Goal: Task Accomplishment & Management: Use online tool/utility

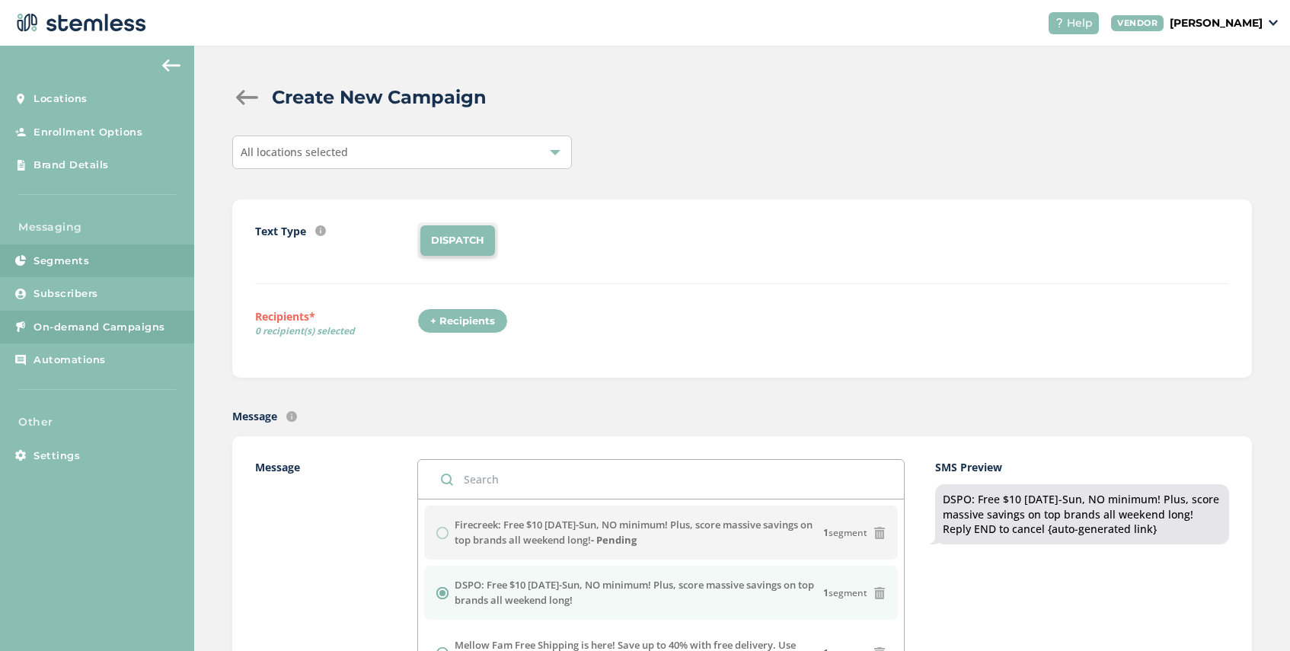
scroll to position [269, 0]
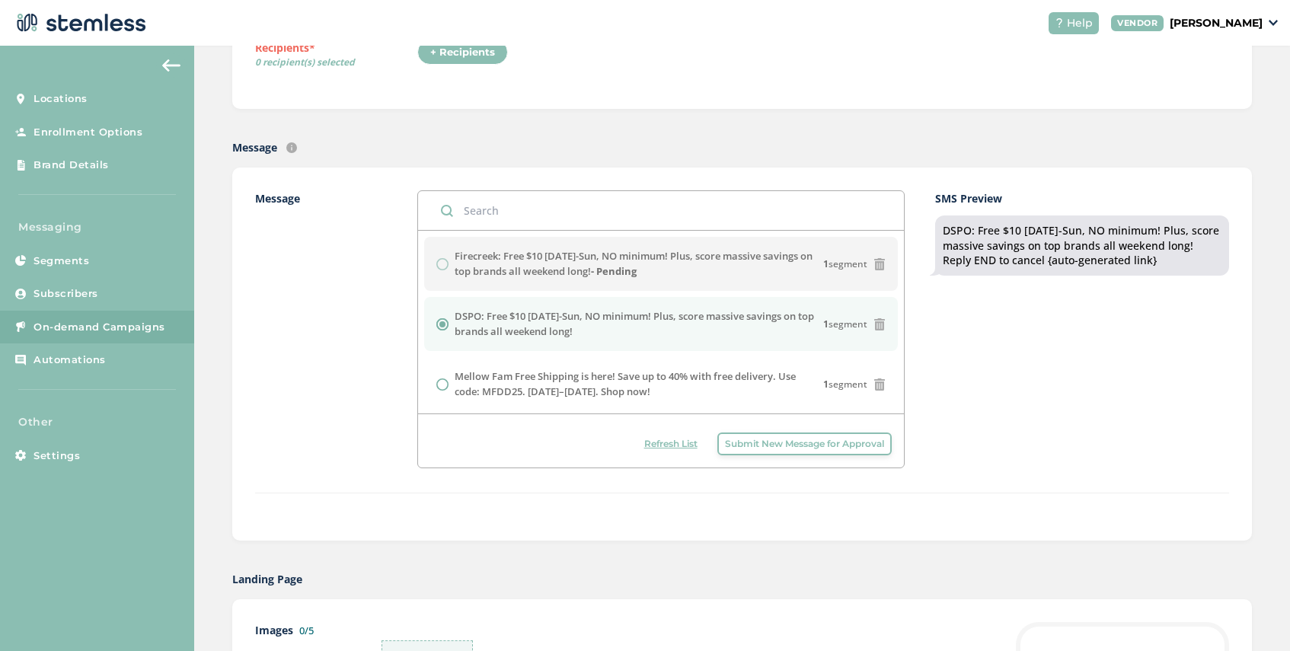
click at [78, 320] on span "On-demand Campaigns" at bounding box center [99, 327] width 132 height 15
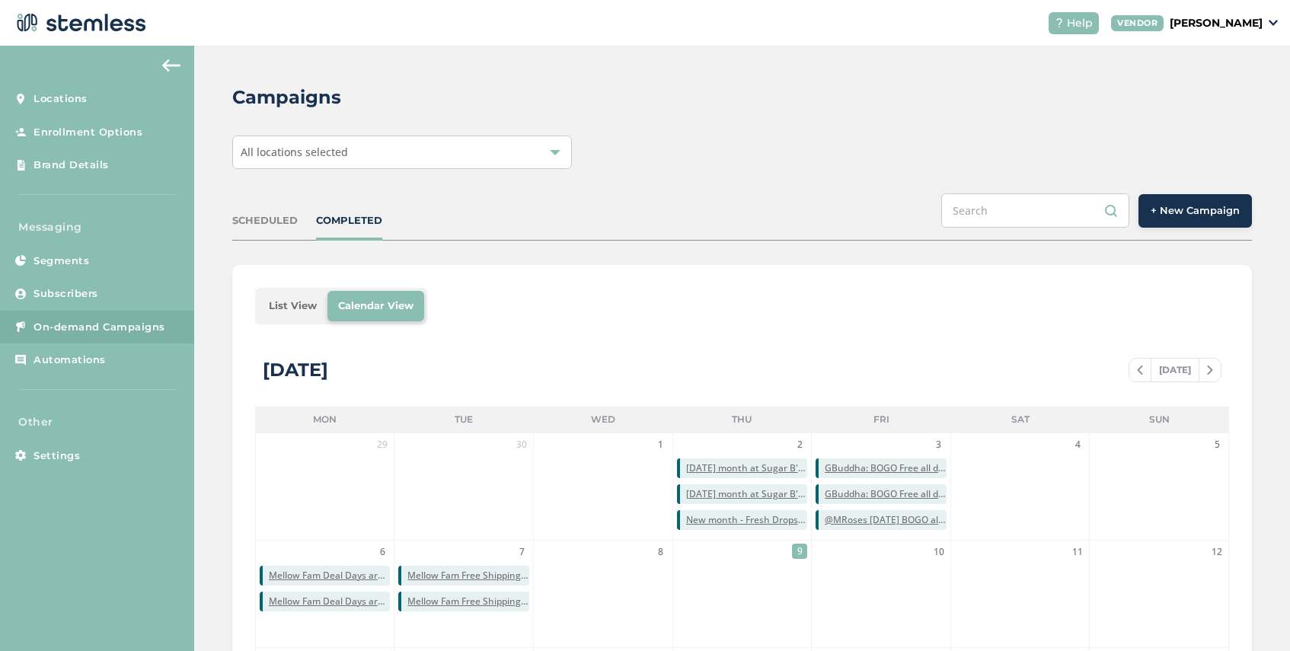
click at [334, 156] on span "All locations selected" at bounding box center [294, 152] width 107 height 14
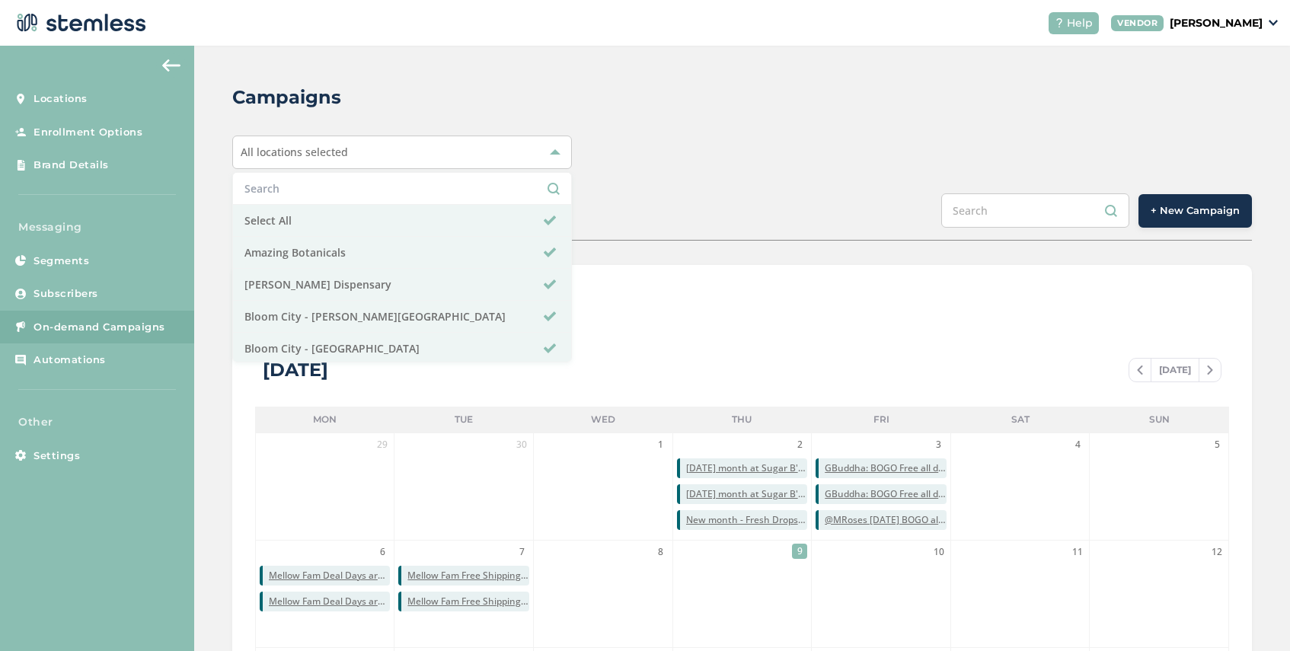
click at [324, 183] on input "text" at bounding box center [401, 188] width 315 height 16
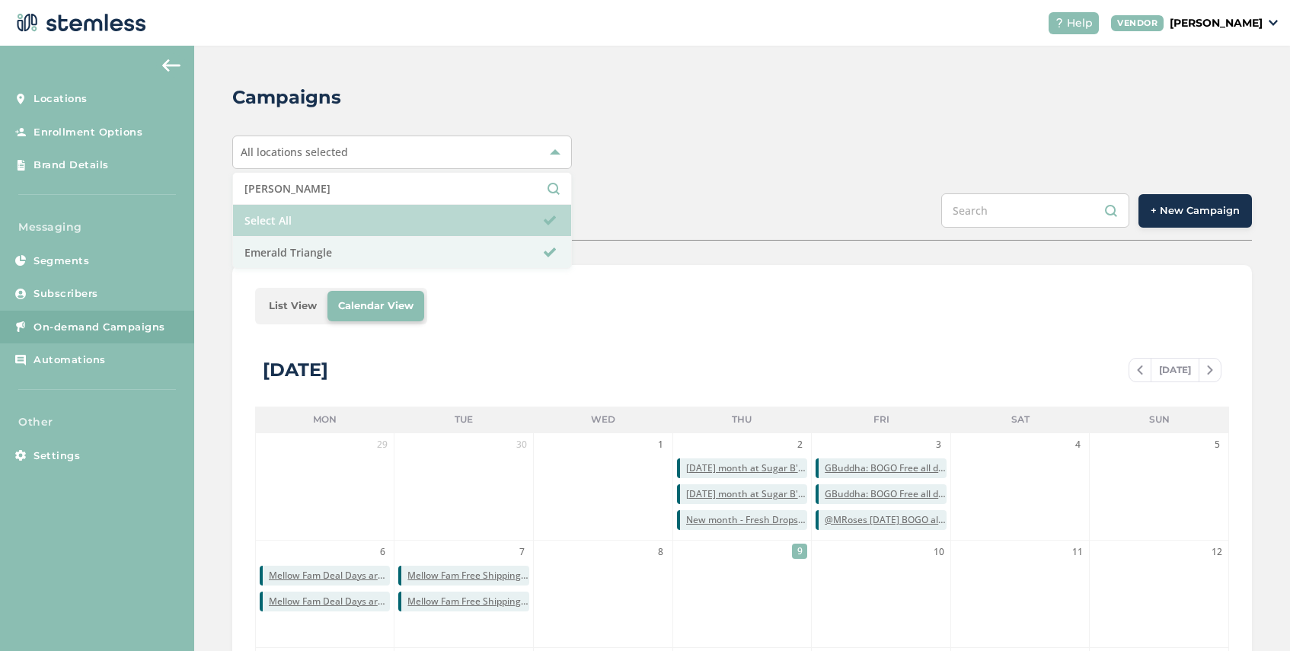
type input "[PERSON_NAME]"
click at [344, 229] on li "Select All" at bounding box center [402, 221] width 338 height 32
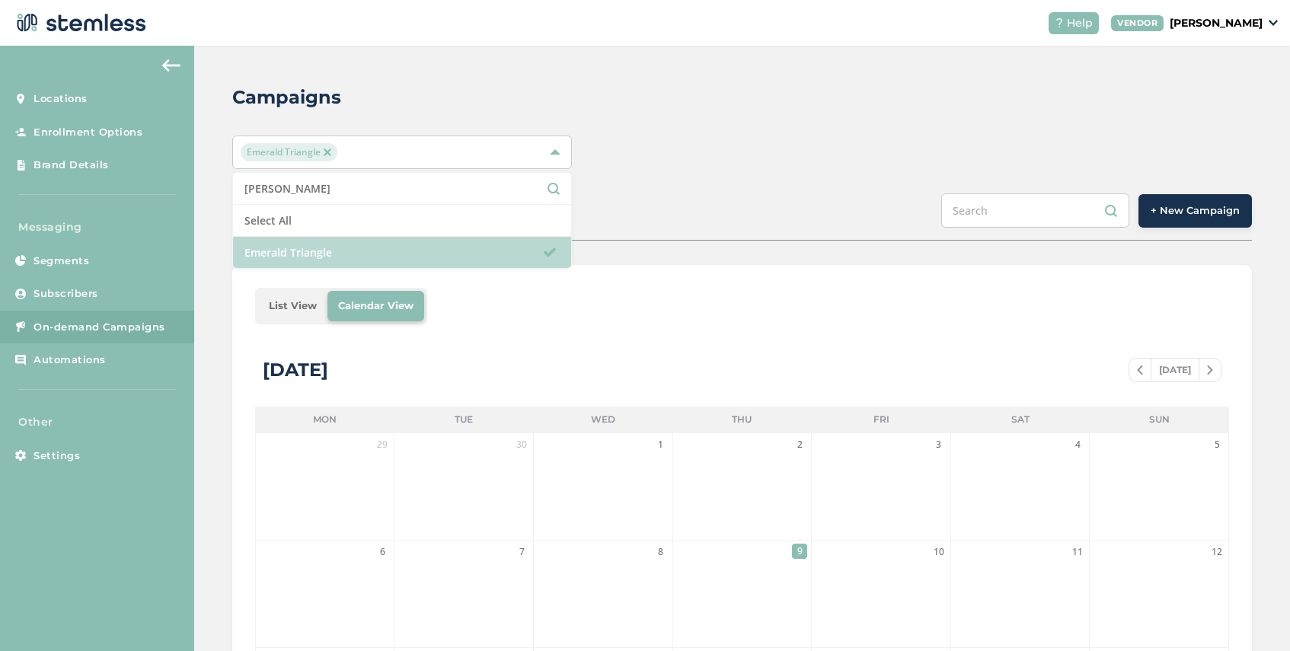
click at [346, 253] on li "Emerald Triangle" at bounding box center [402, 252] width 338 height 31
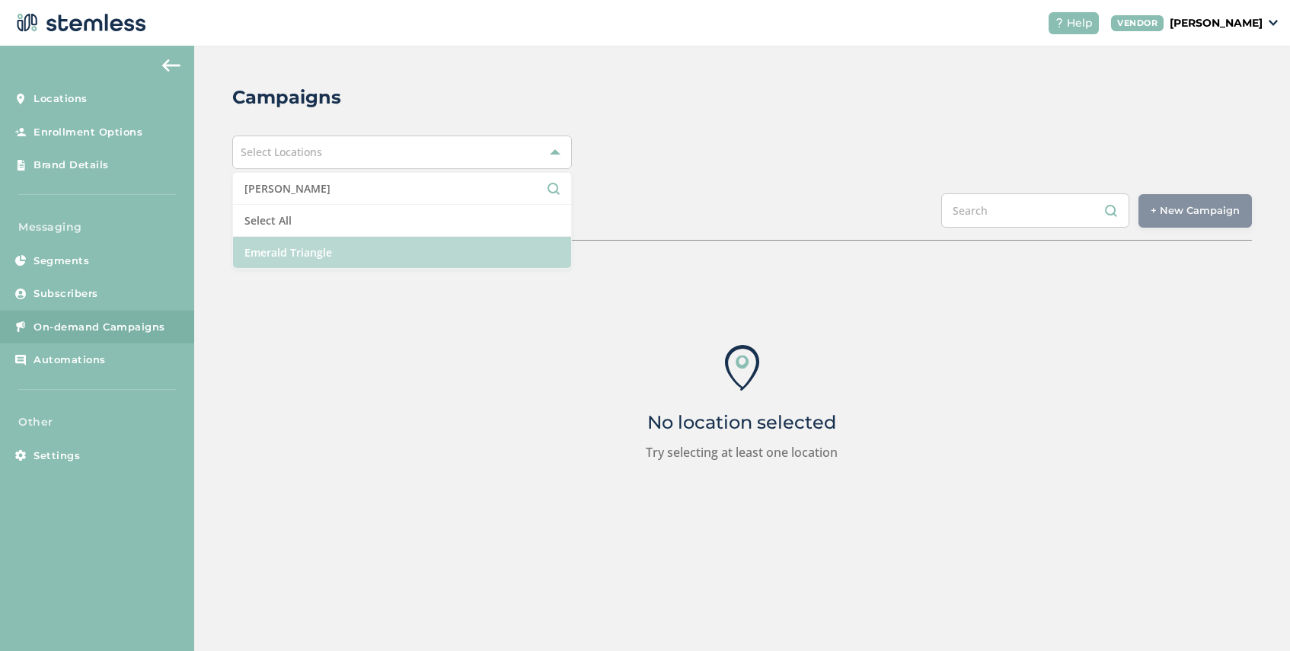
click at [346, 253] on li "Emerald Triangle" at bounding box center [402, 252] width 338 height 31
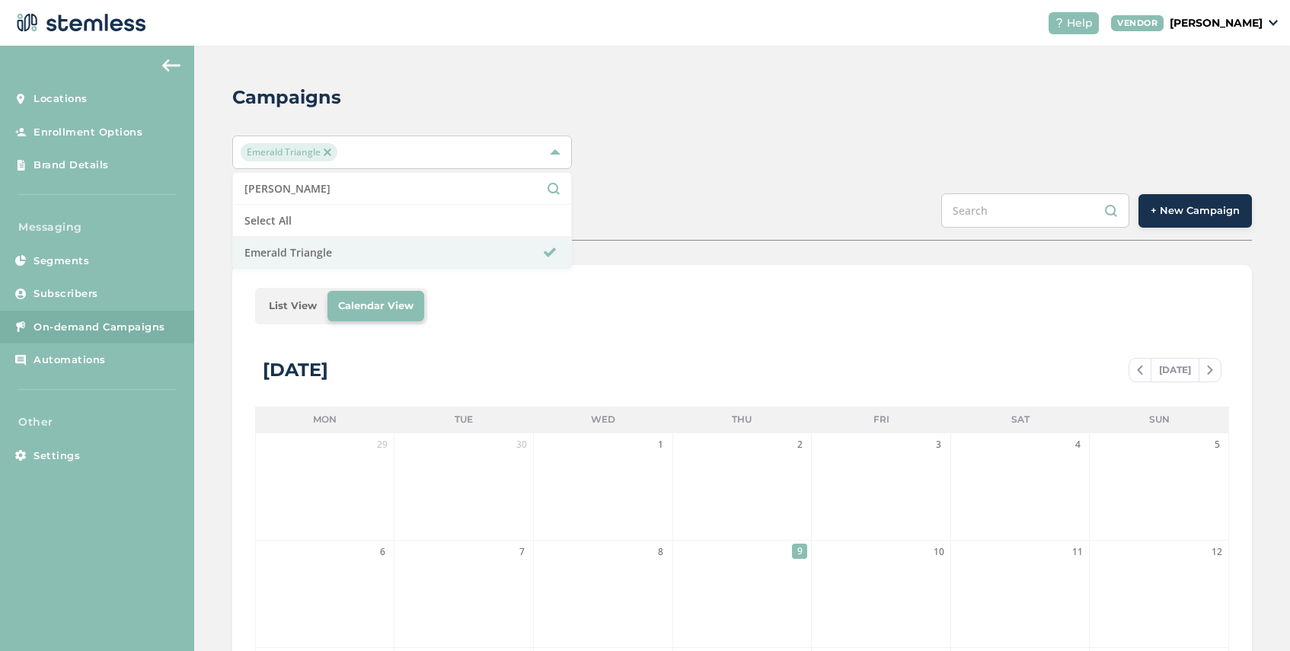
scroll to position [39, 0]
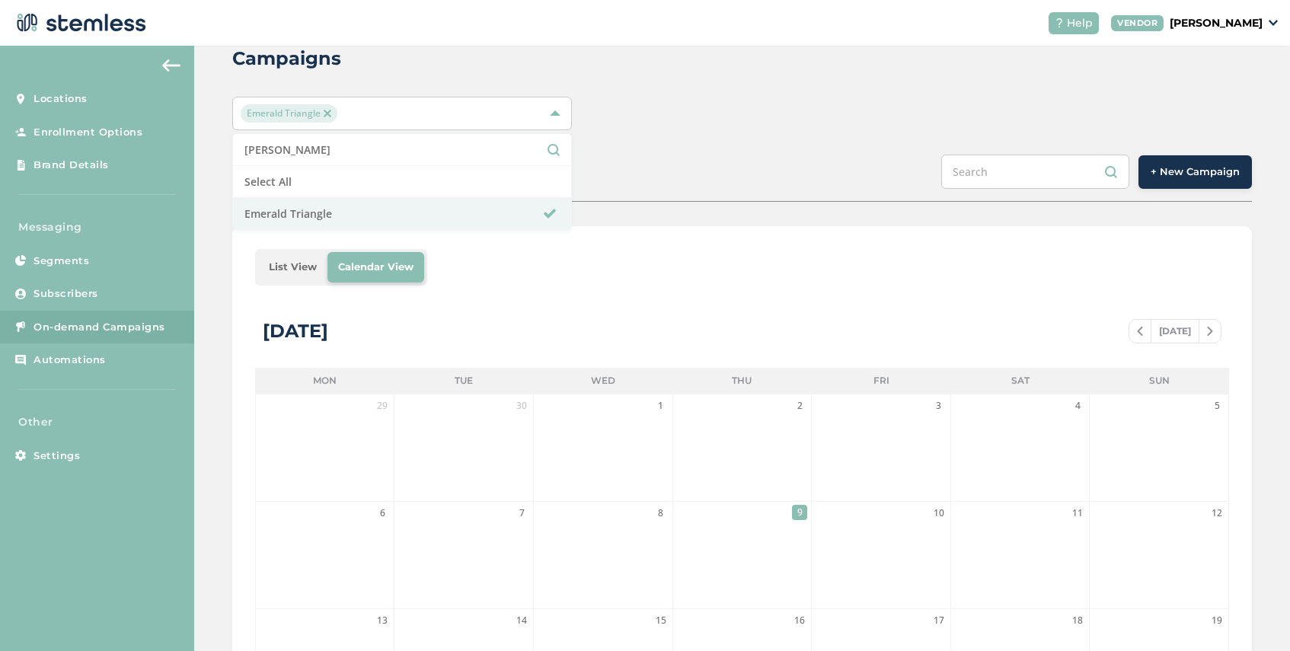
click at [269, 273] on li "List View" at bounding box center [292, 267] width 69 height 30
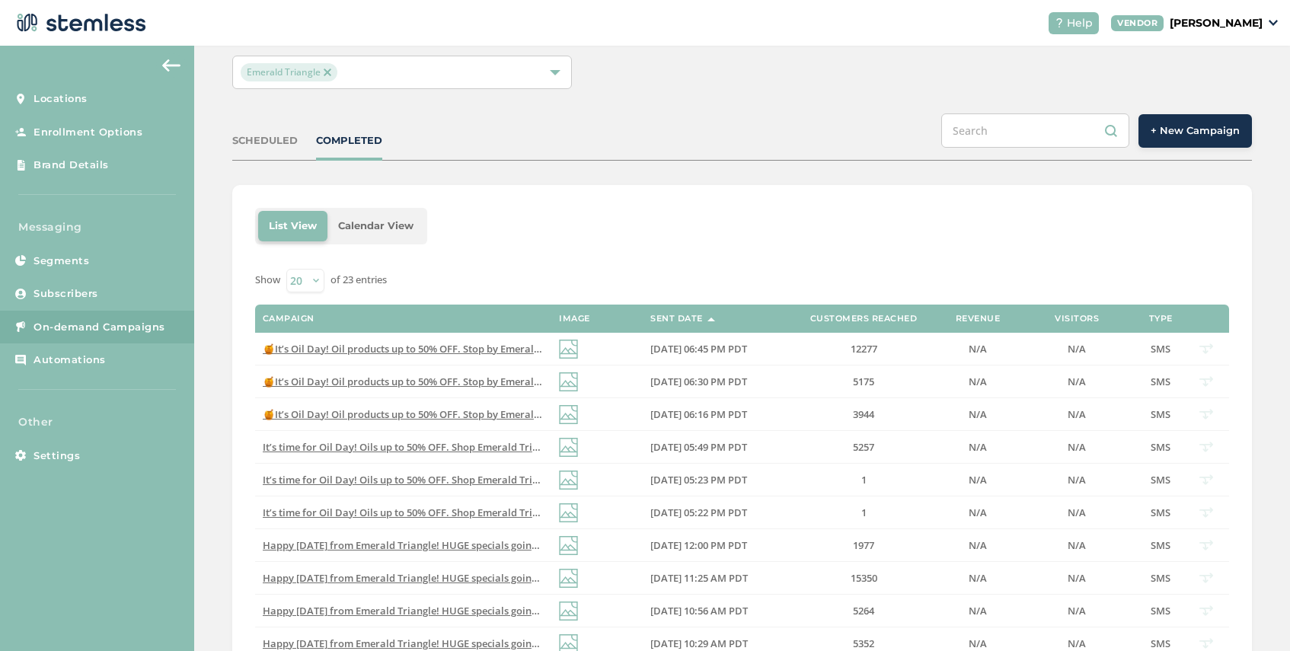
scroll to position [81, 0]
click at [476, 346] on span "🍯It’s Oil Day! Oil products up to 50% OFF. Stop by Emerald Triangle [DATE] & st…" at bounding box center [560, 348] width 595 height 14
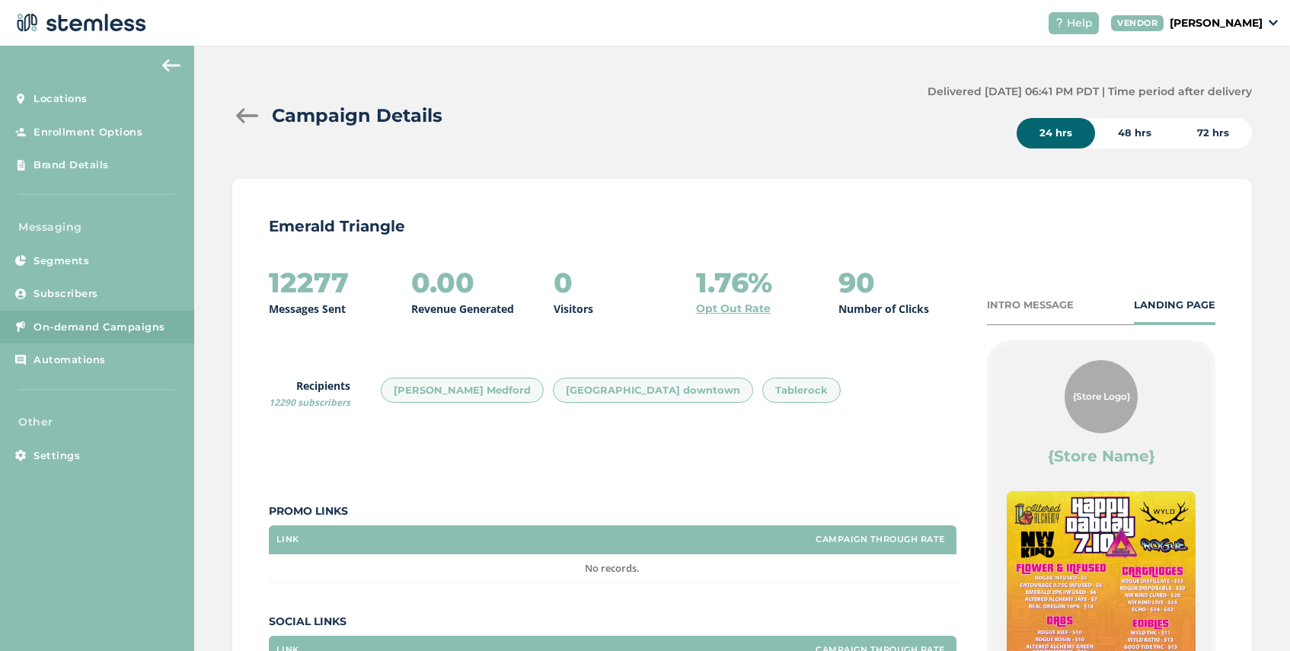
click at [1020, 304] on div "INTRO MESSAGE" at bounding box center [1030, 305] width 87 height 15
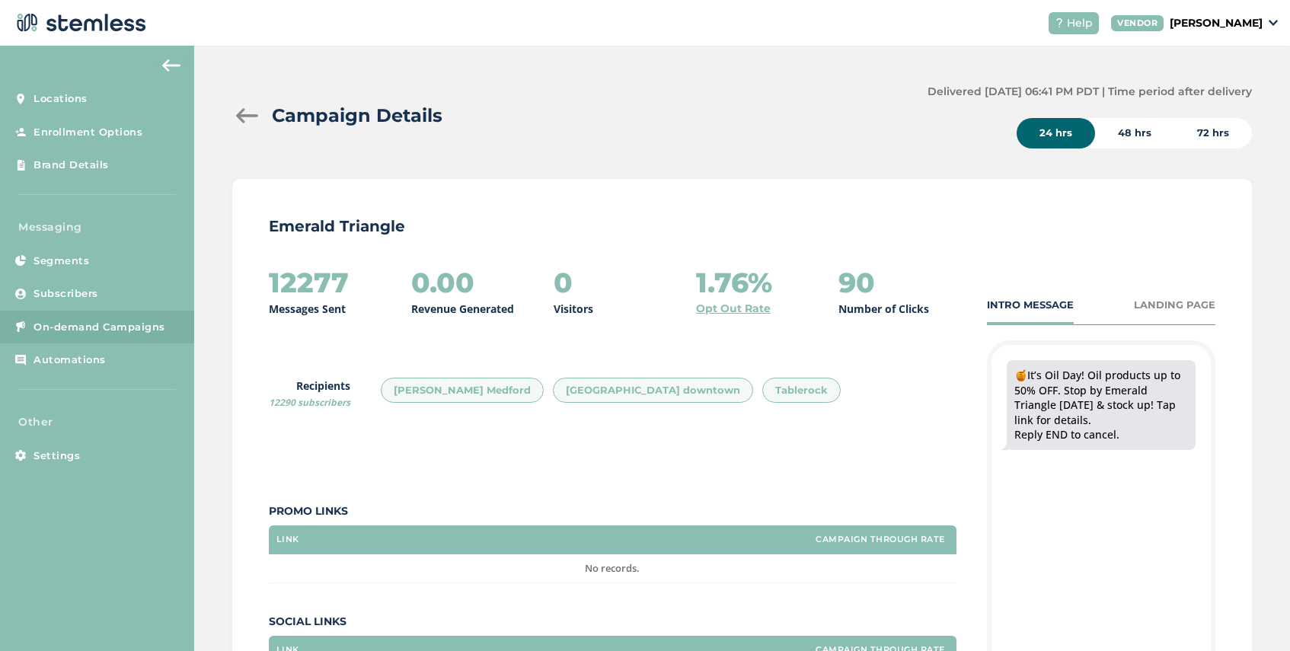
click at [243, 114] on div at bounding box center [247, 115] width 30 height 15
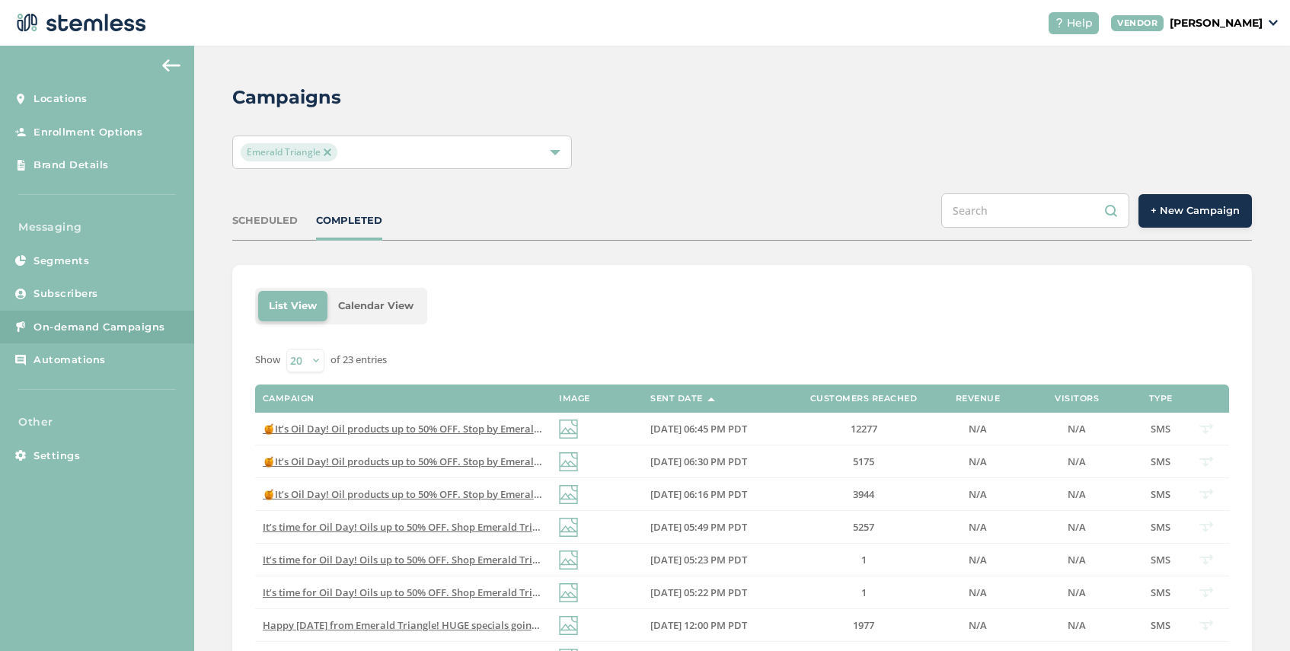
click at [1175, 214] on span "+ New Campaign" at bounding box center [1194, 210] width 89 height 15
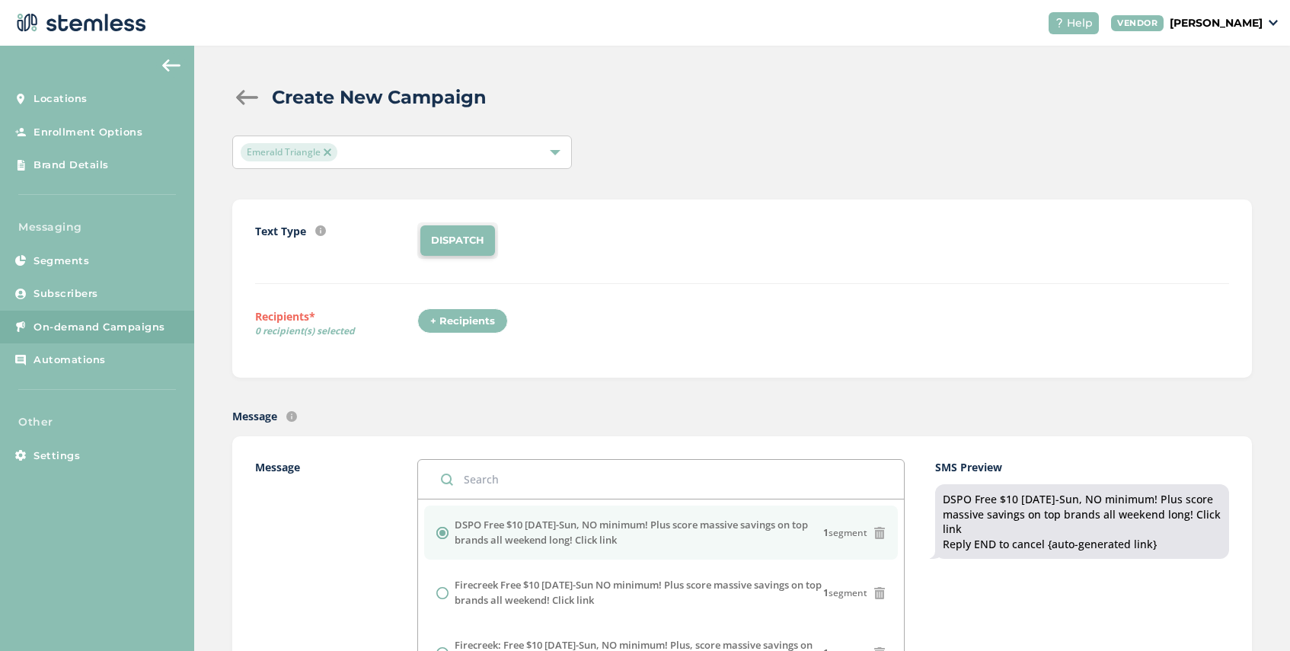
click at [328, 152] on img at bounding box center [328, 152] width 8 height 8
click at [336, 153] on div "Select Locations" at bounding box center [402, 151] width 340 height 33
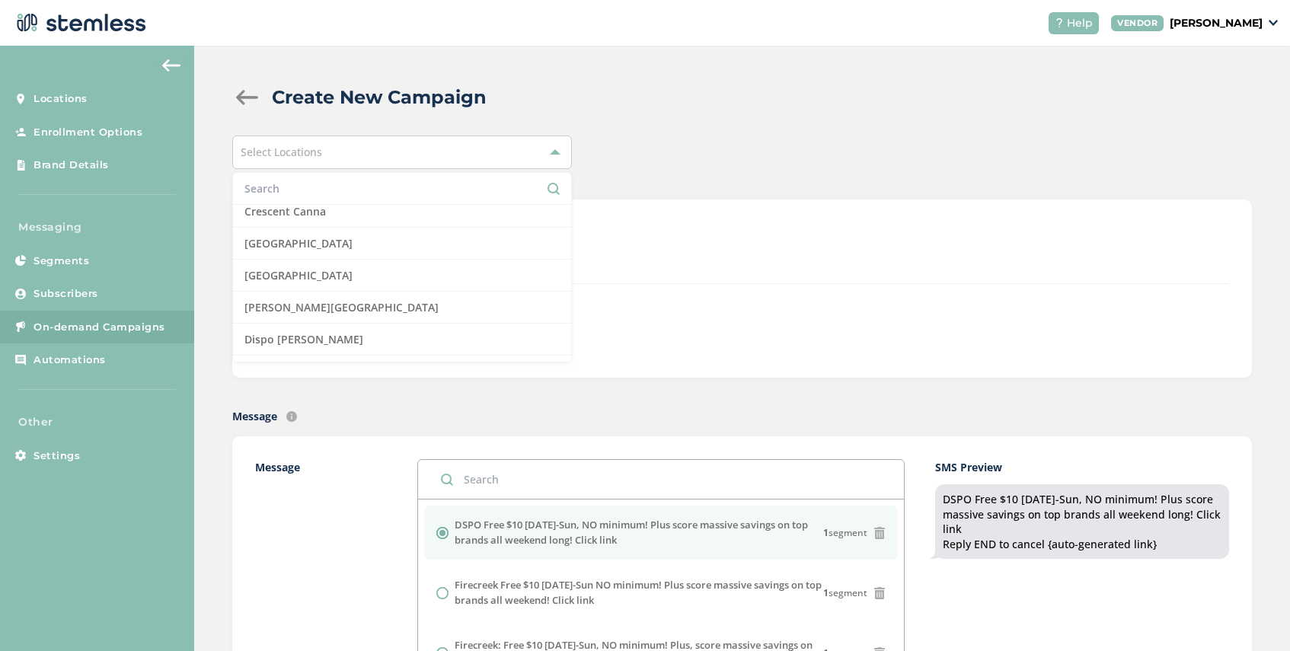
scroll to position [257, 0]
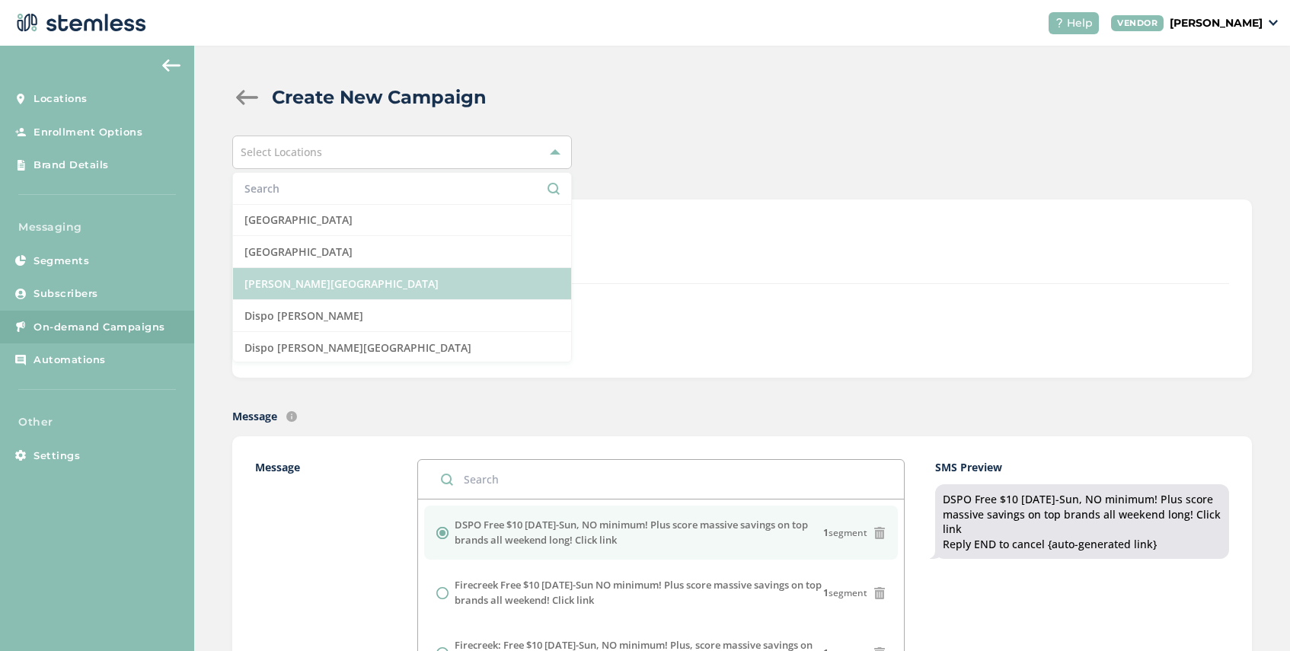
click at [362, 285] on li "[PERSON_NAME][GEOGRAPHIC_DATA]" at bounding box center [402, 284] width 338 height 32
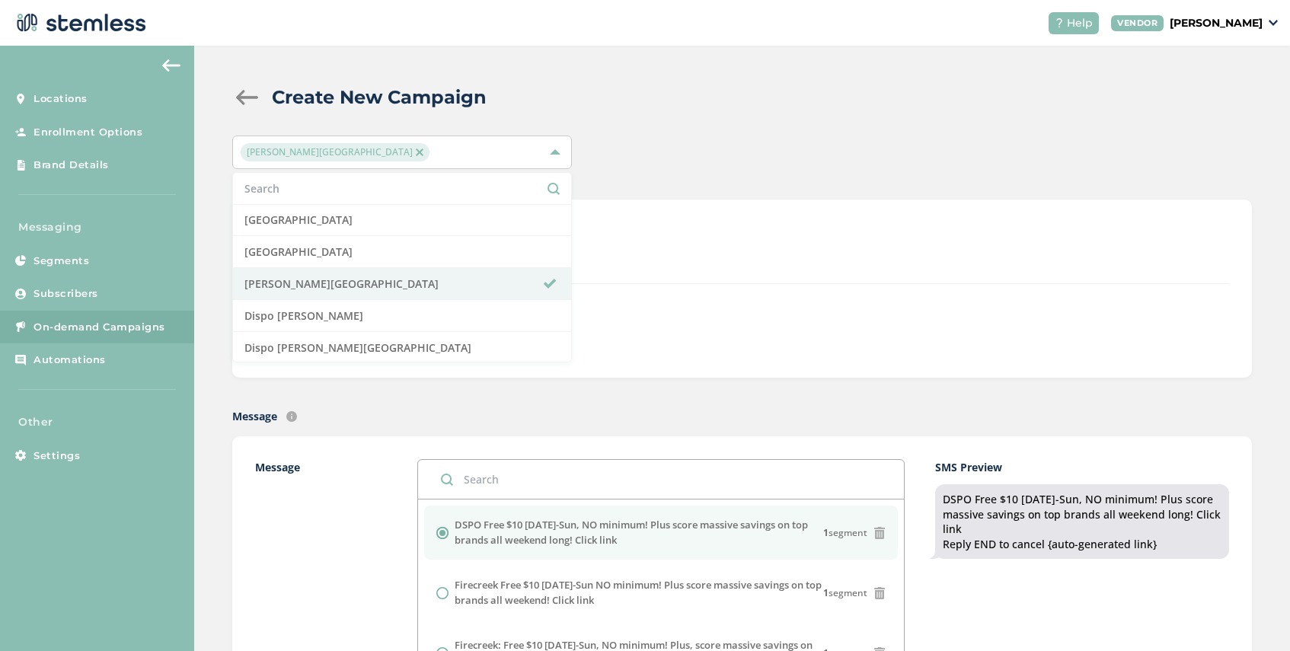
click at [717, 259] on div "Text Type SMS : A cost effective way to reach your customers. Send a intro text…" at bounding box center [742, 253] width 974 height 62
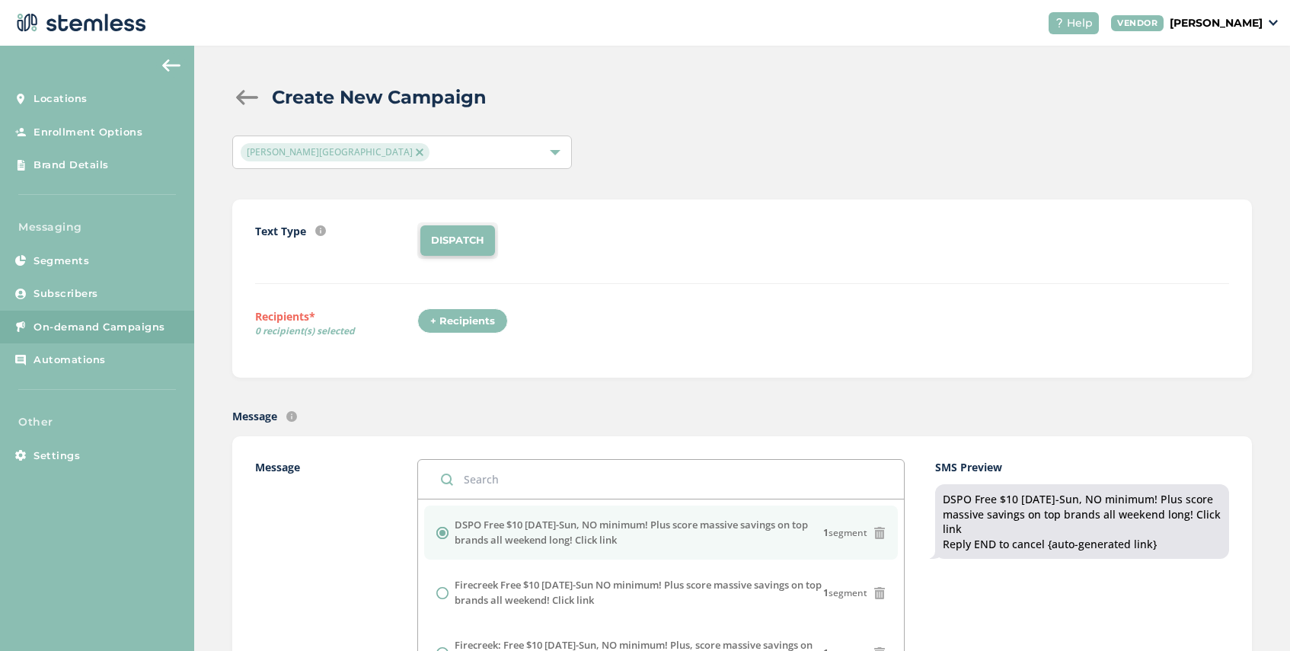
click at [448, 323] on div "+ Recipients" at bounding box center [462, 321] width 91 height 26
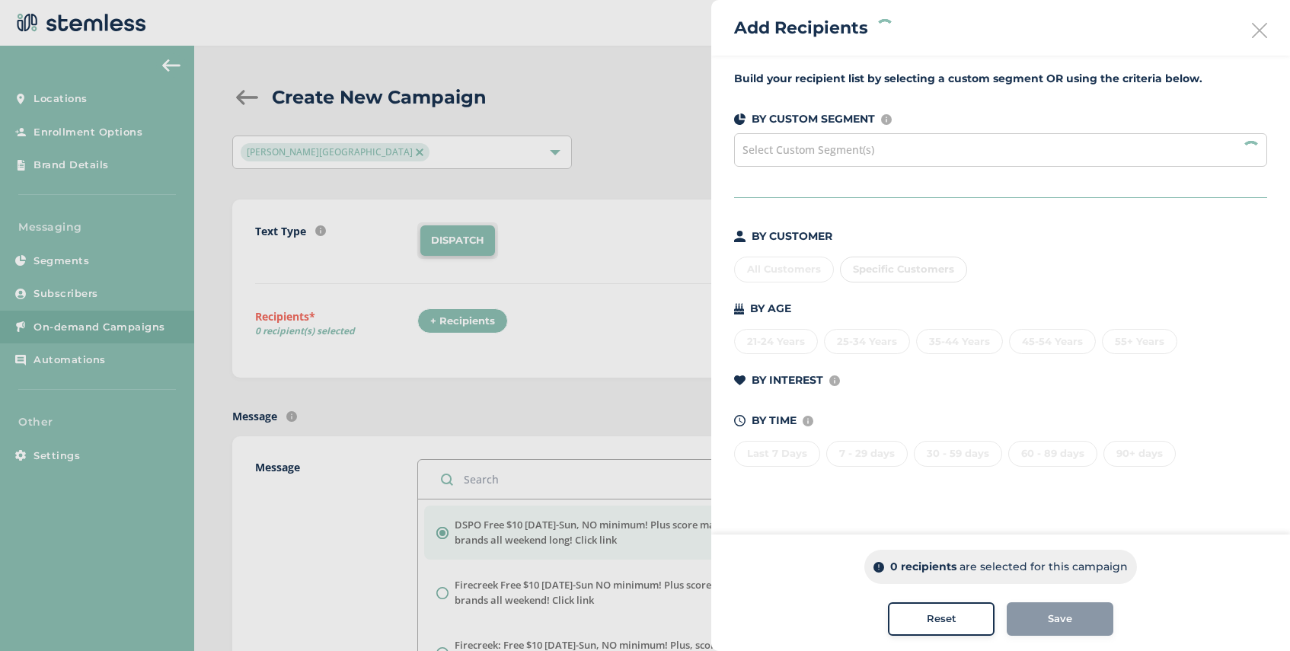
click at [823, 150] on span "Select Custom Segment(s)" at bounding box center [808, 149] width 132 height 14
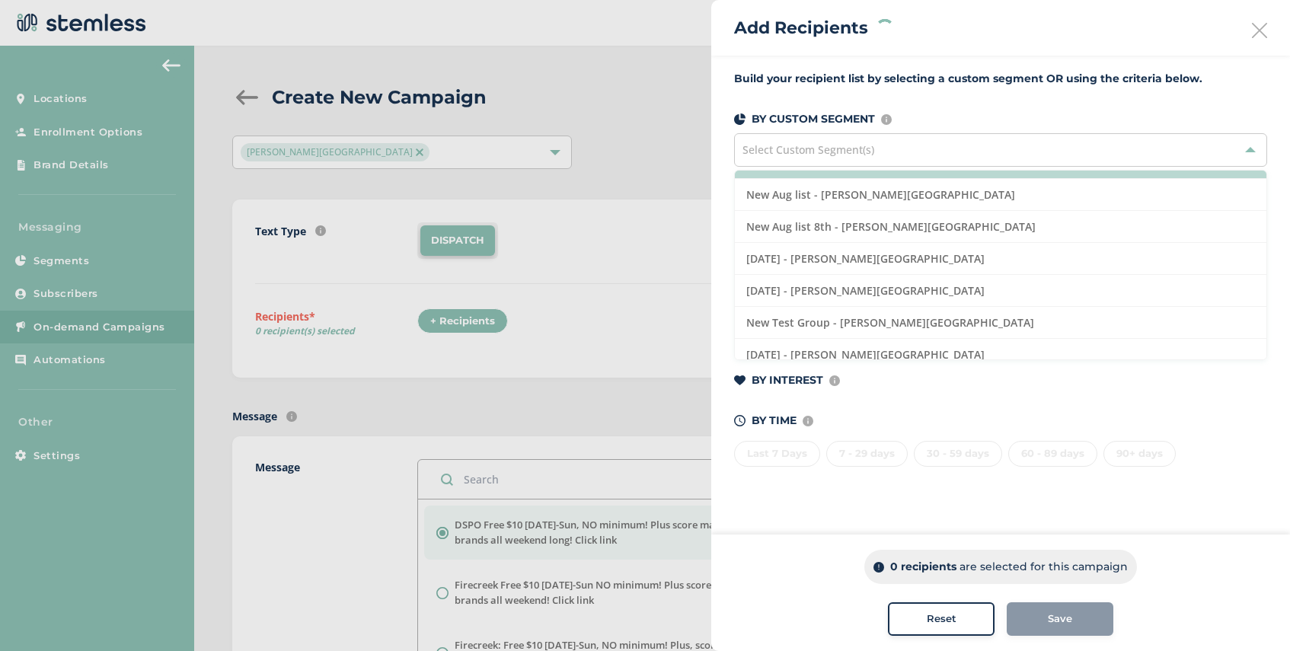
scroll to position [162, 0]
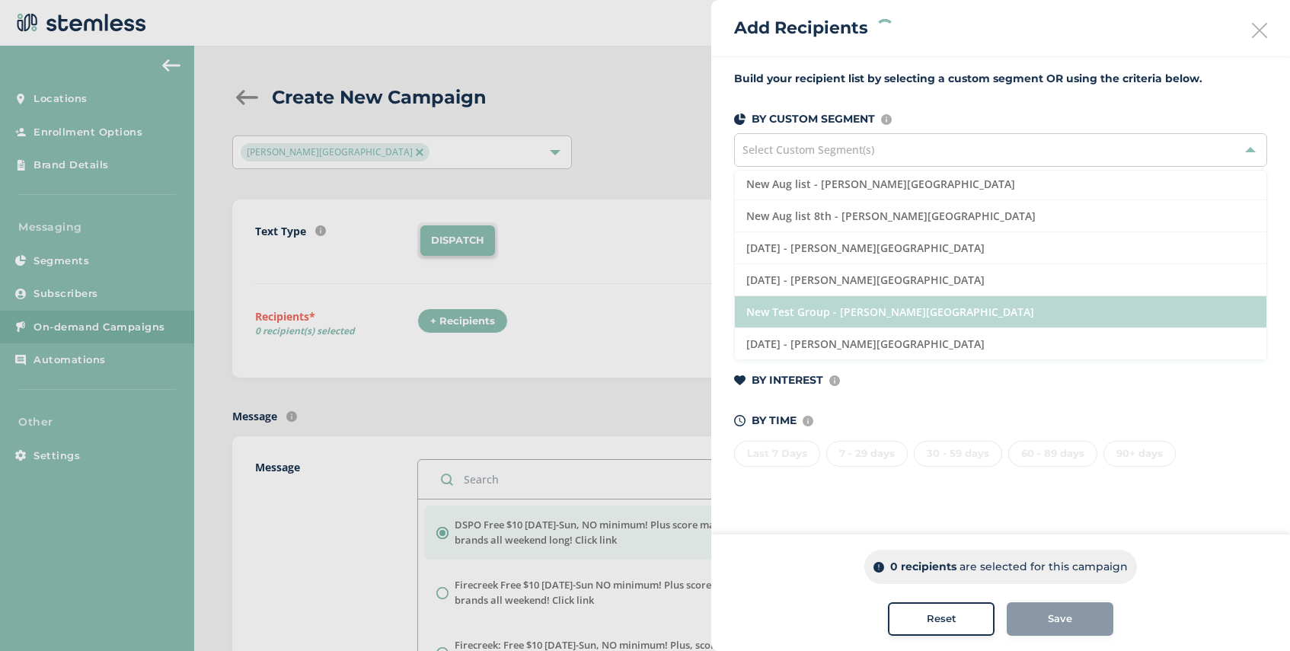
click at [898, 312] on li "New Test Group - [PERSON_NAME][GEOGRAPHIC_DATA]" at bounding box center [1000, 312] width 531 height 32
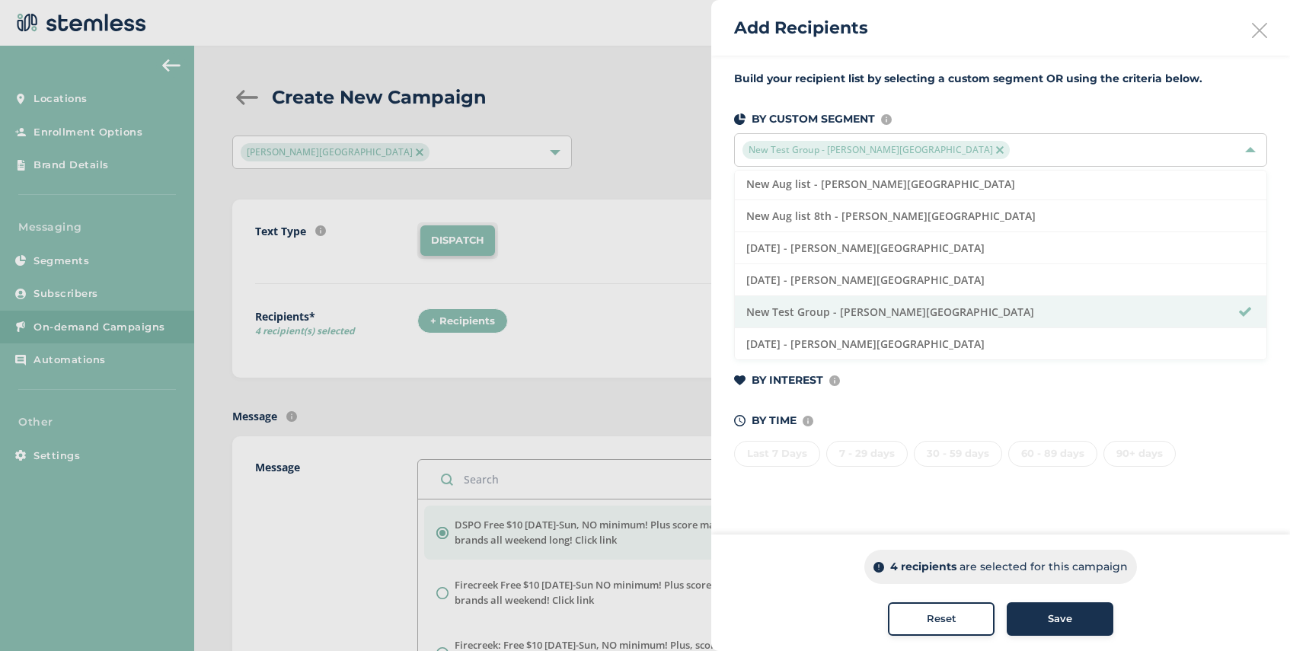
click at [1043, 620] on div "Save" at bounding box center [1060, 618] width 82 height 15
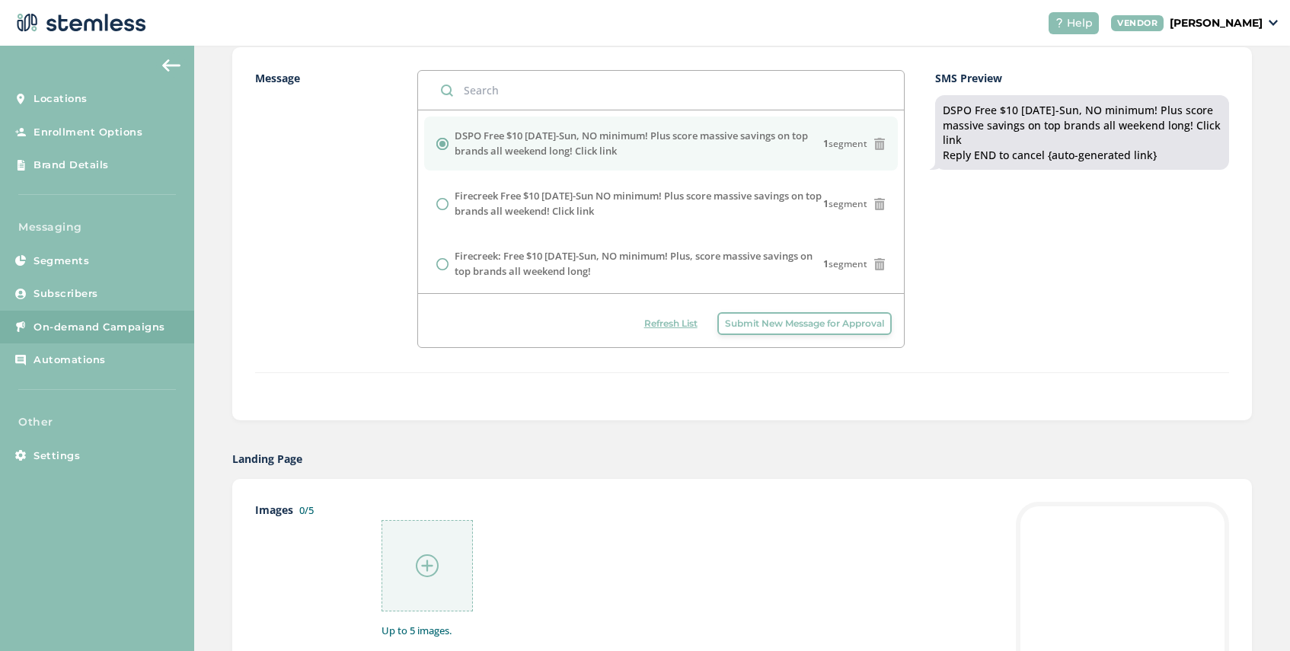
scroll to position [392, 0]
click at [429, 562] on img at bounding box center [427, 562] width 23 height 23
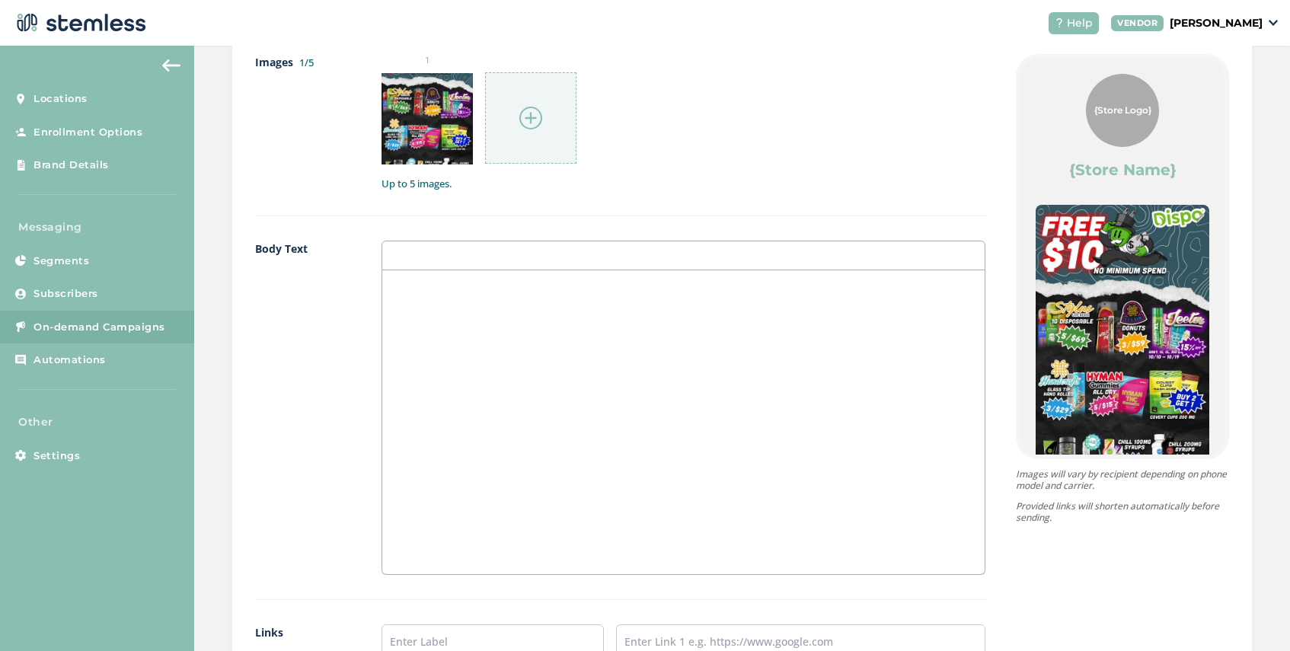
scroll to position [1066, 0]
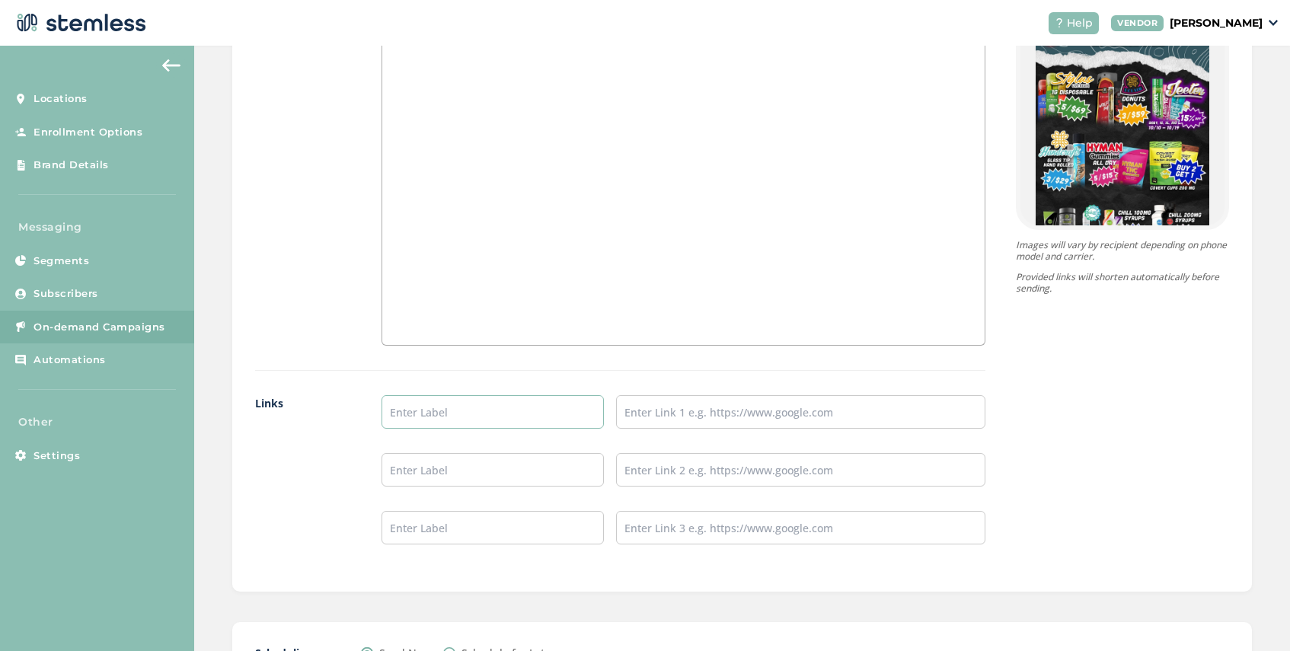
click at [436, 421] on input "text" at bounding box center [492, 411] width 222 height 33
type input "SHOP NOW"
click at [669, 411] on input "text" at bounding box center [800, 411] width 369 height 33
type input "[URL][DOMAIN_NAME]"
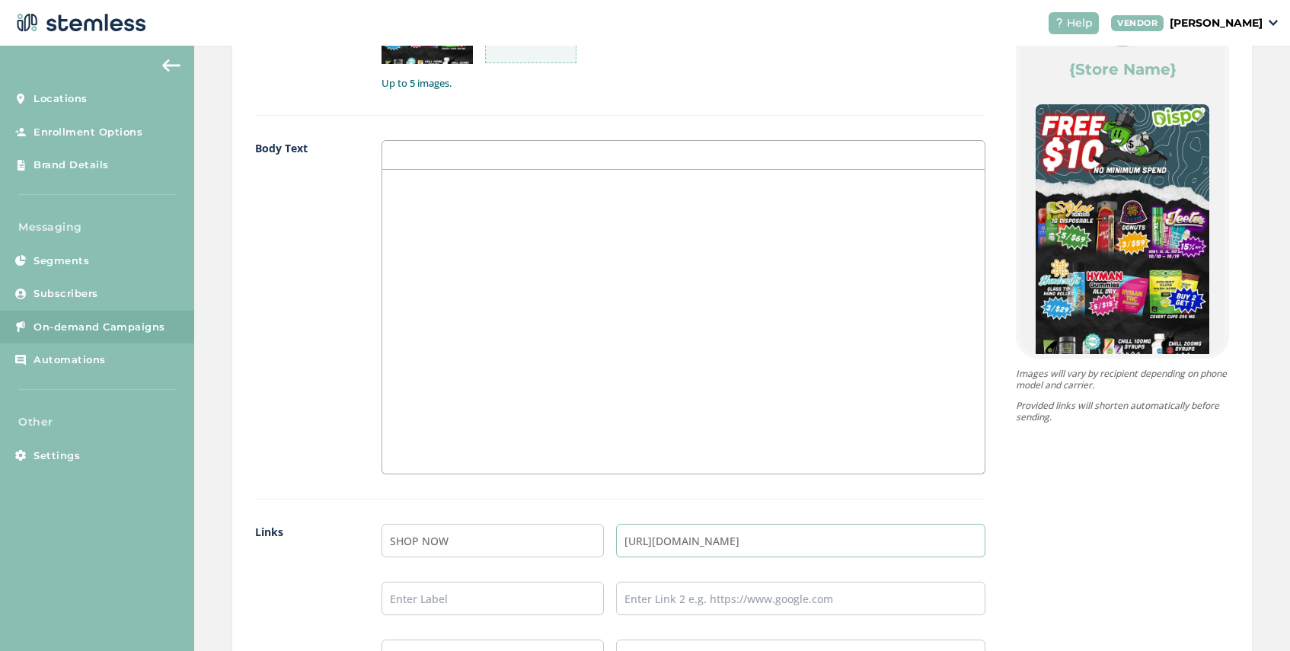
scroll to position [1277, 0]
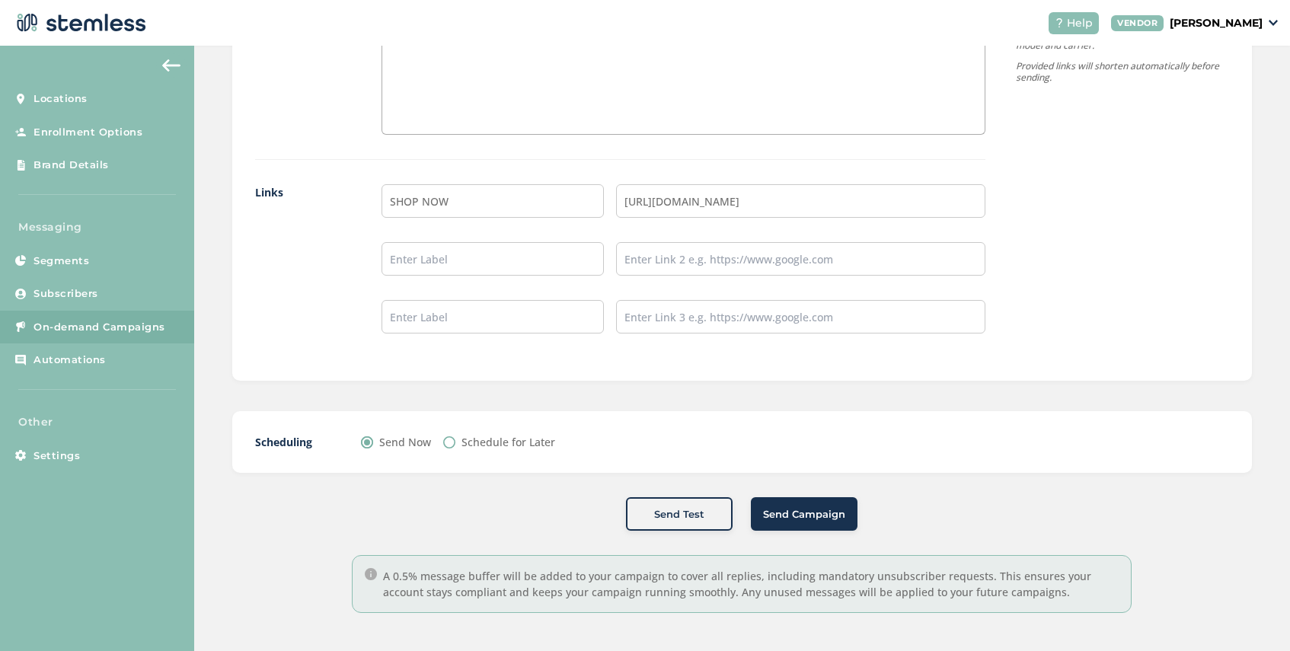
click at [790, 507] on span "Send Campaign" at bounding box center [804, 514] width 82 height 15
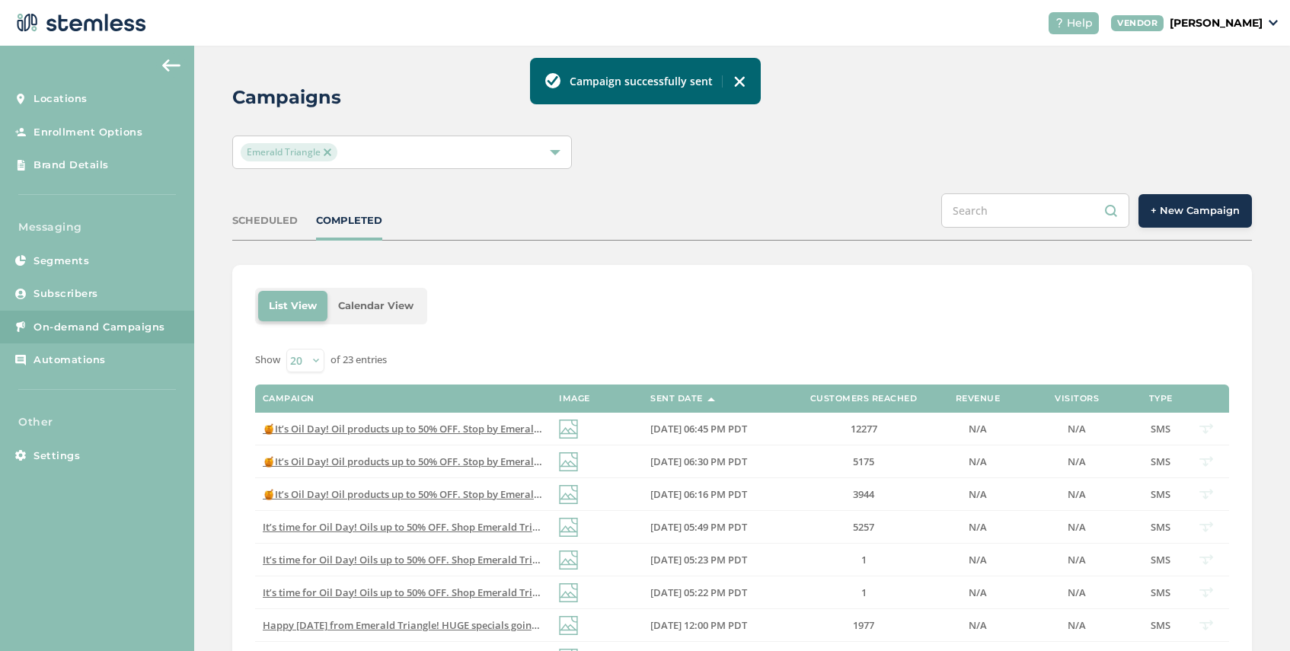
click at [327, 149] on img at bounding box center [328, 152] width 8 height 8
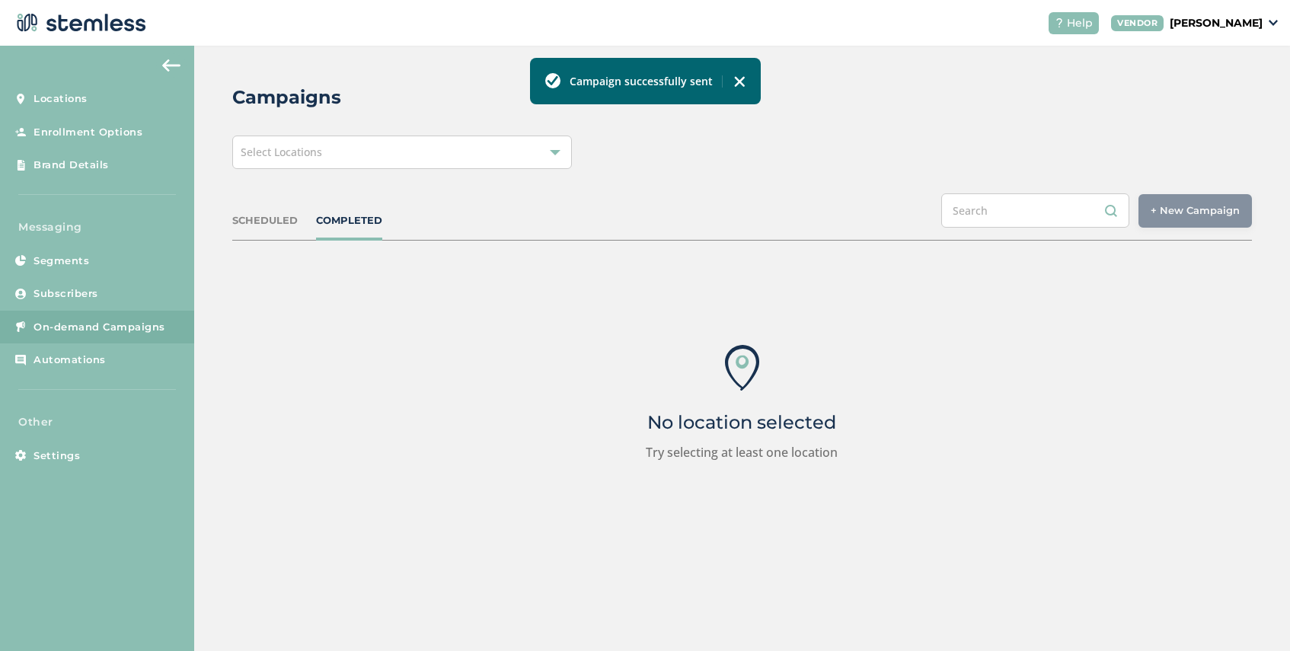
click at [390, 152] on div "Select Locations" at bounding box center [402, 151] width 340 height 33
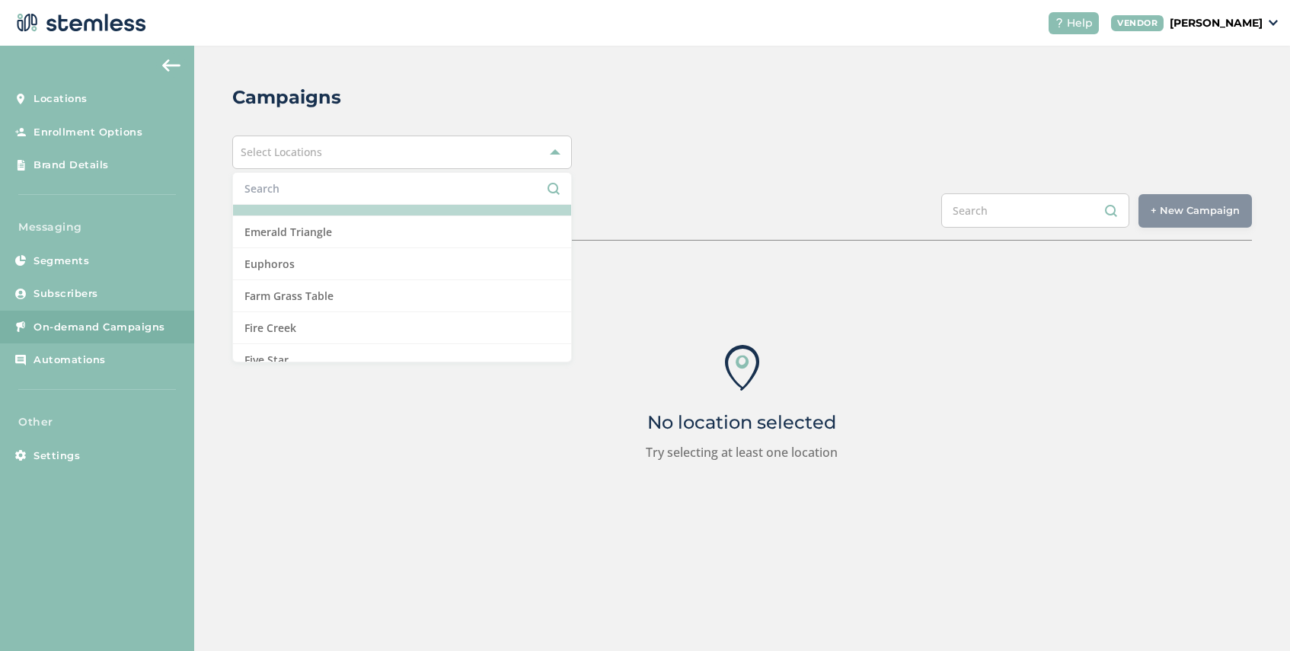
scroll to position [440, 0]
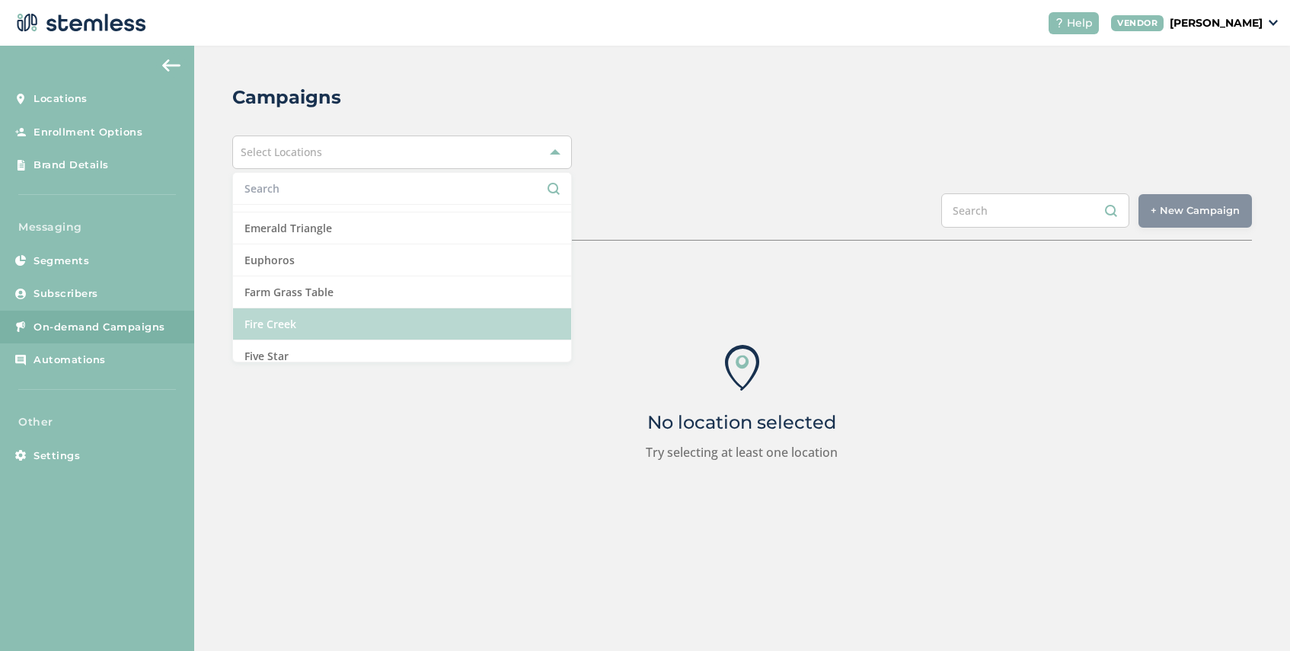
click at [346, 324] on li "Fire Creek" at bounding box center [402, 324] width 338 height 32
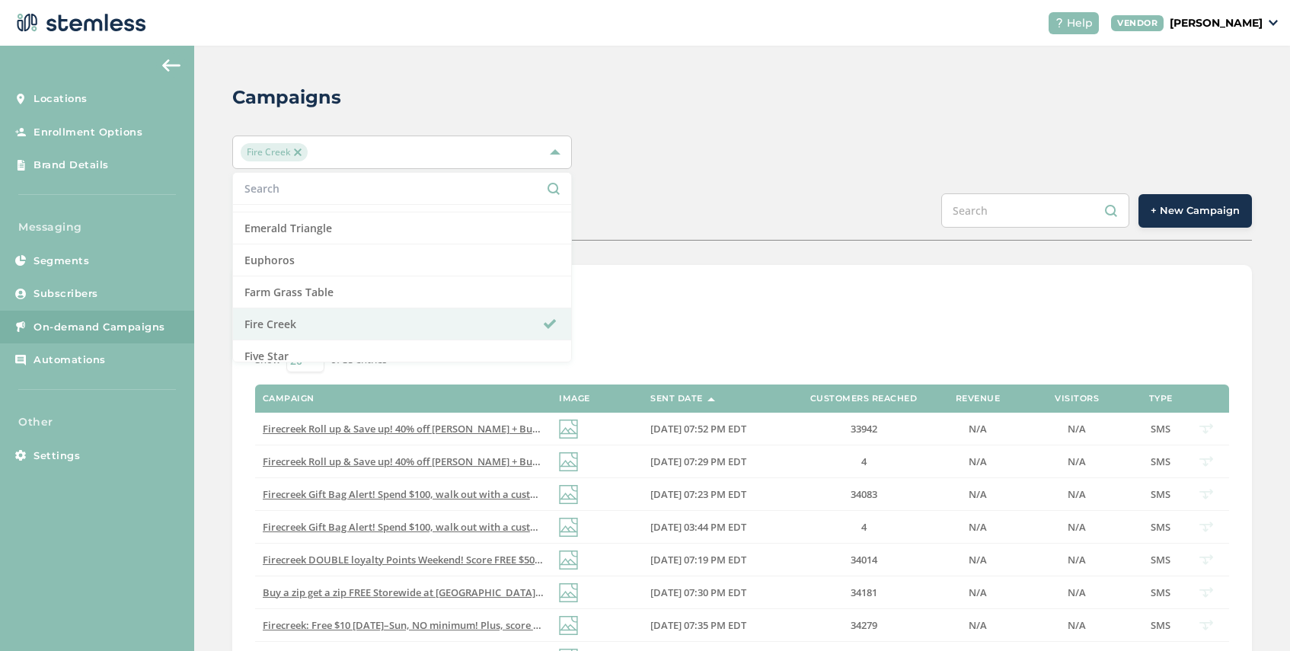
click at [1167, 213] on span "+ New Campaign" at bounding box center [1194, 210] width 89 height 15
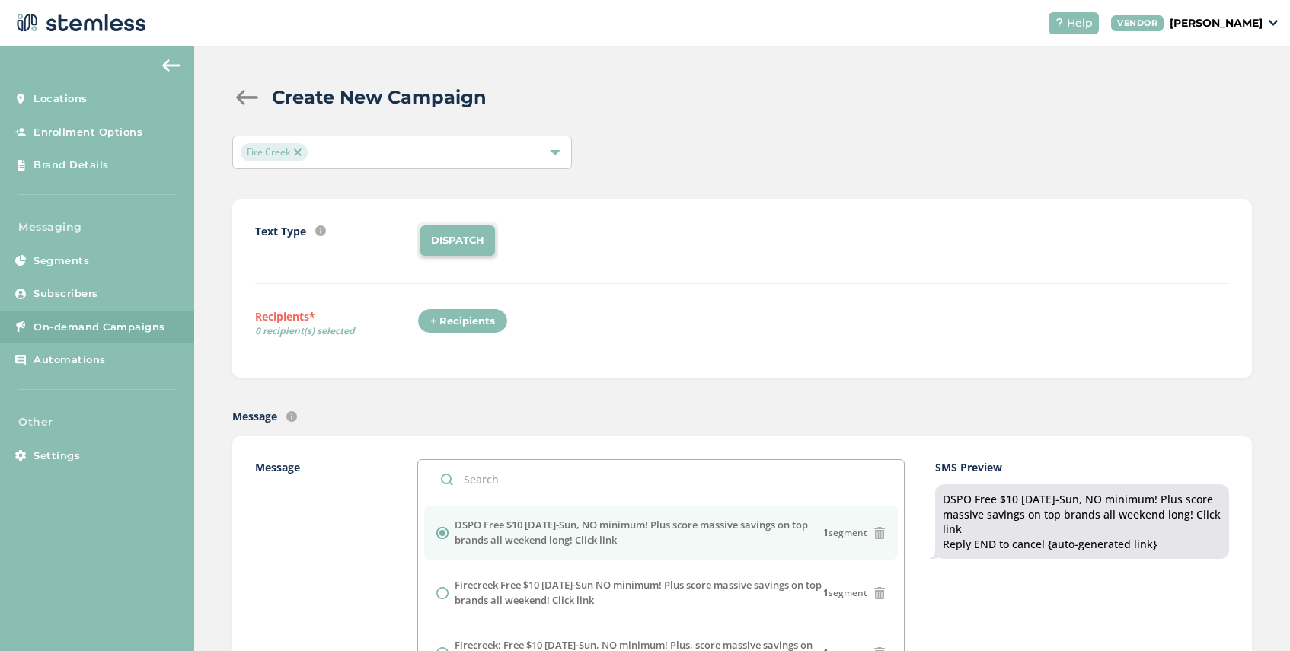
click at [462, 321] on div "+ Recipients" at bounding box center [462, 321] width 91 height 26
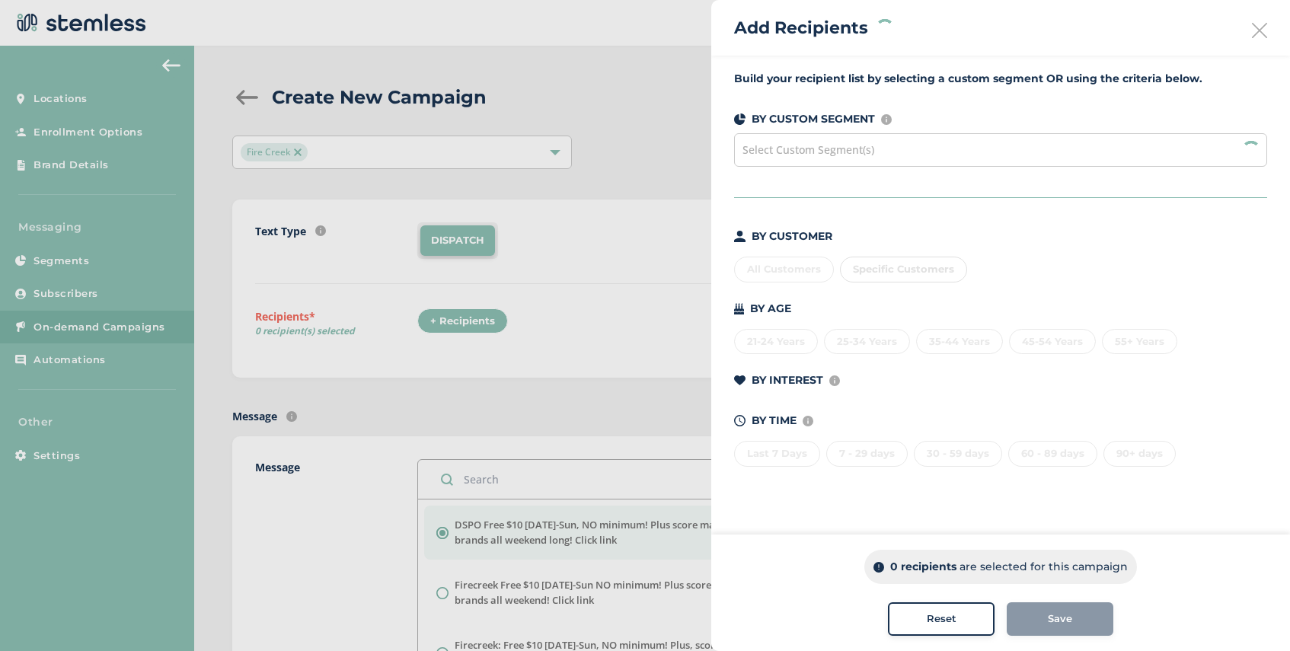
click at [862, 148] on span "Select Custom Segment(s)" at bounding box center [808, 149] width 132 height 14
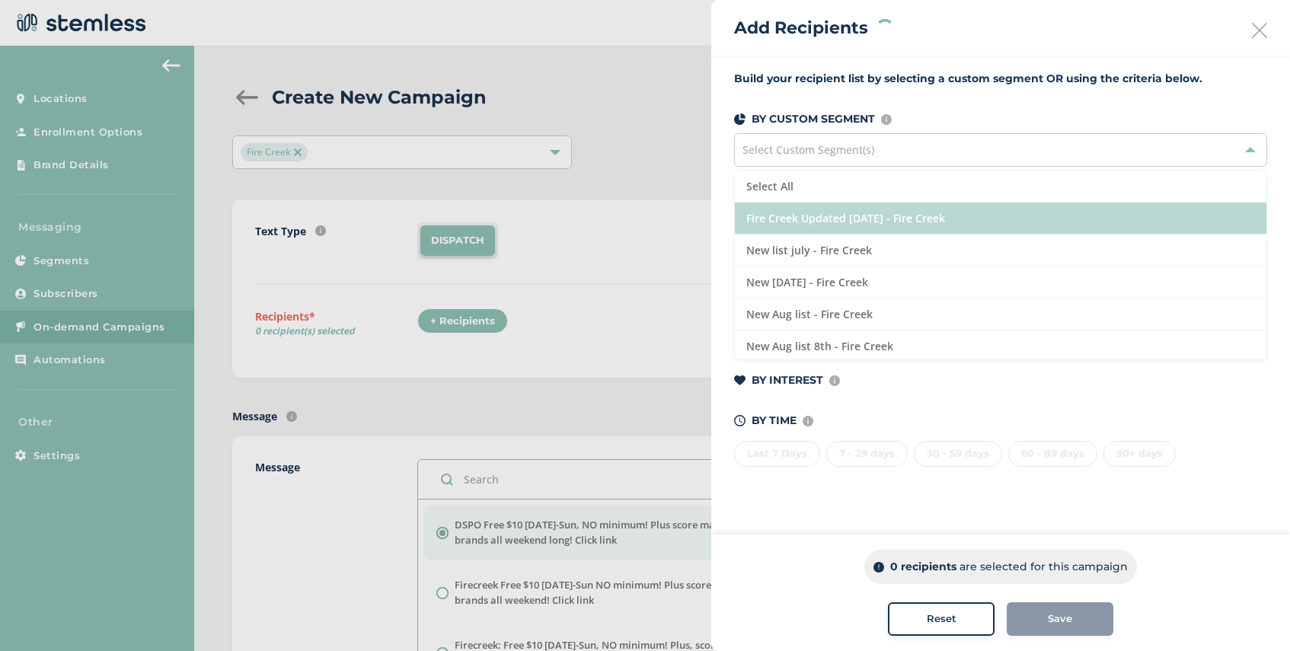
scroll to position [130, 0]
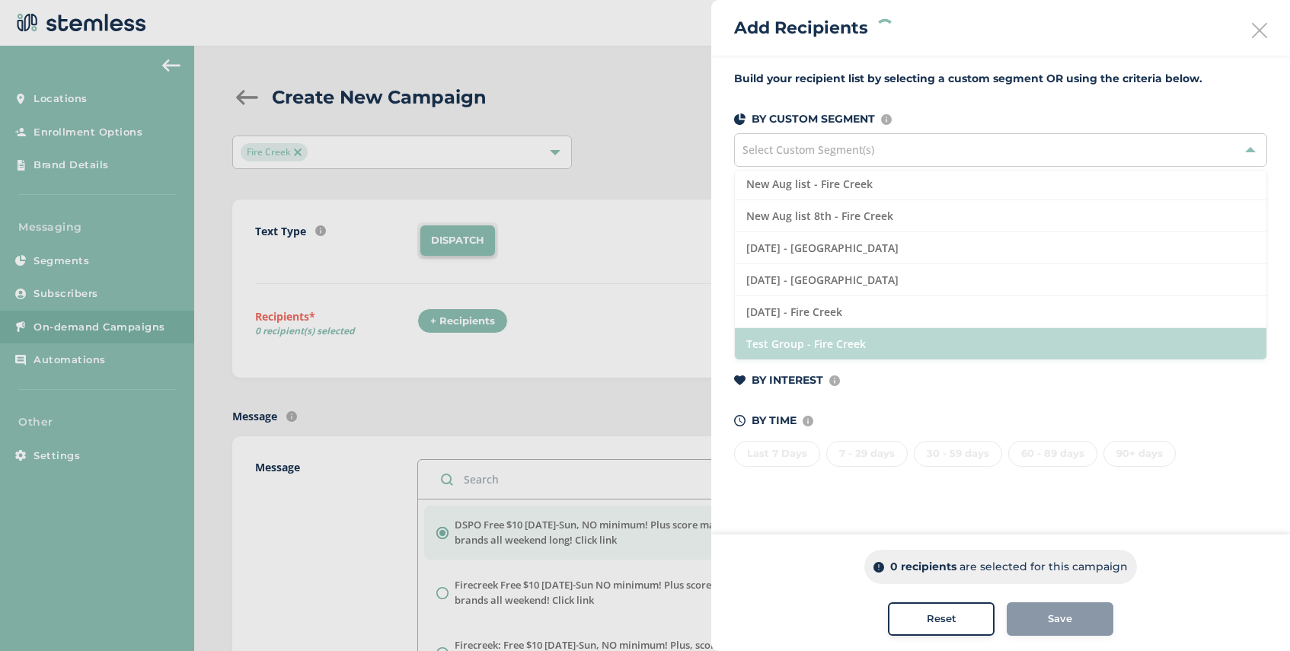
click at [866, 344] on li "Test Group - Fire Creek" at bounding box center [1000, 343] width 531 height 31
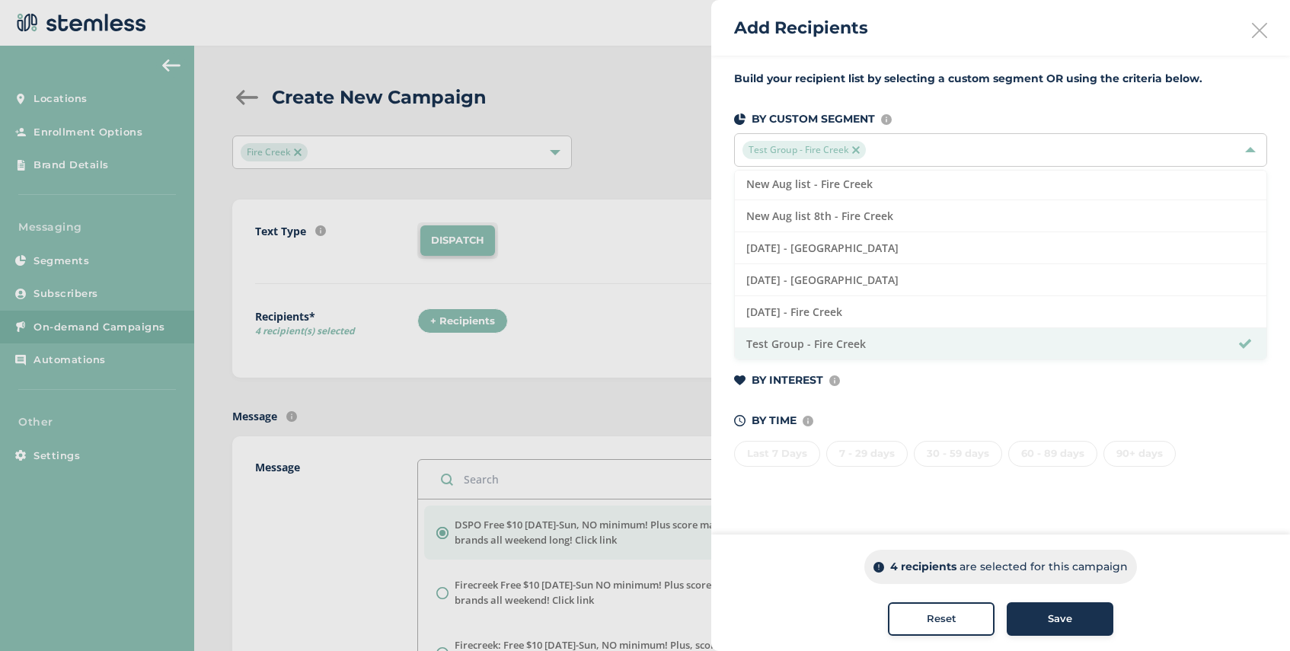
click at [1059, 622] on span "Save" at bounding box center [1059, 618] width 24 height 15
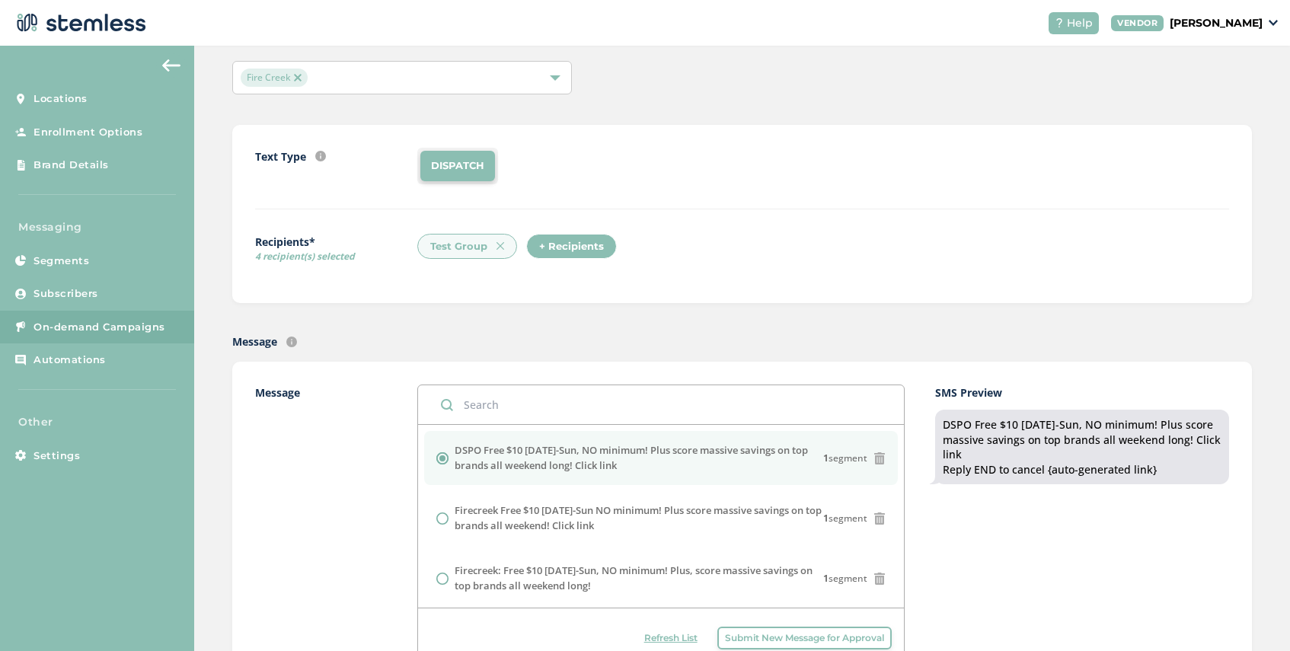
scroll to position [105, 0]
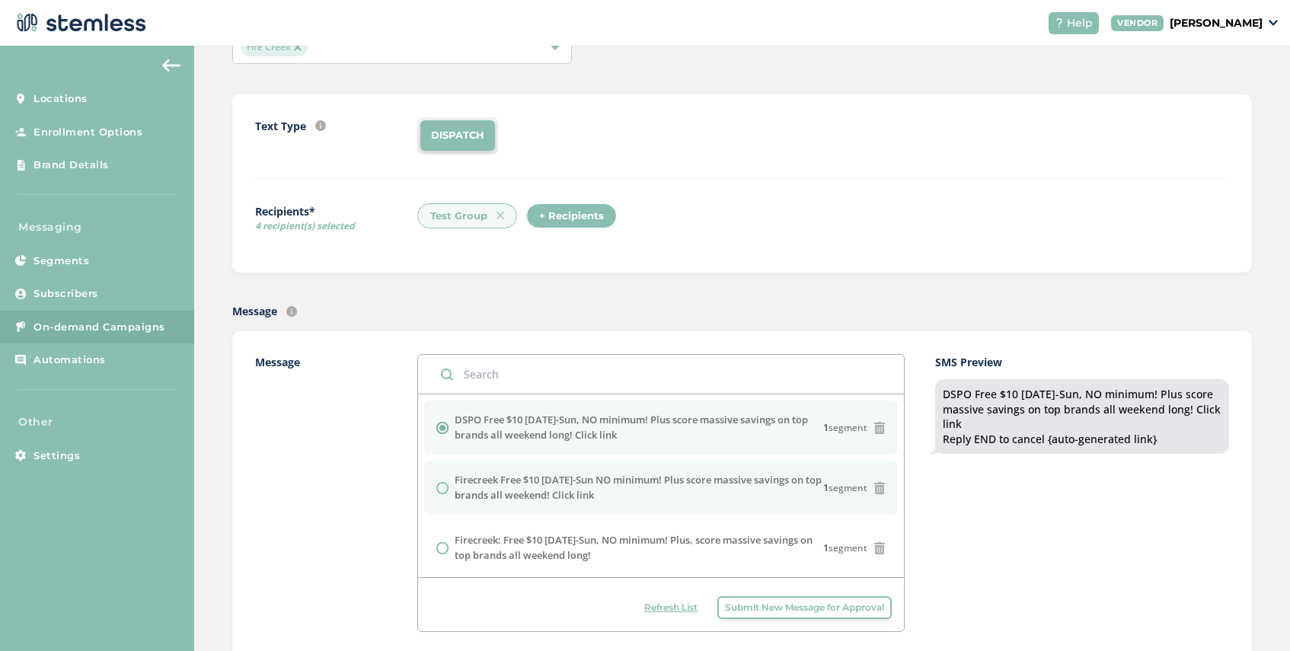
click at [446, 493] on input "radio" at bounding box center [442, 488] width 12 height 12
radio input "true"
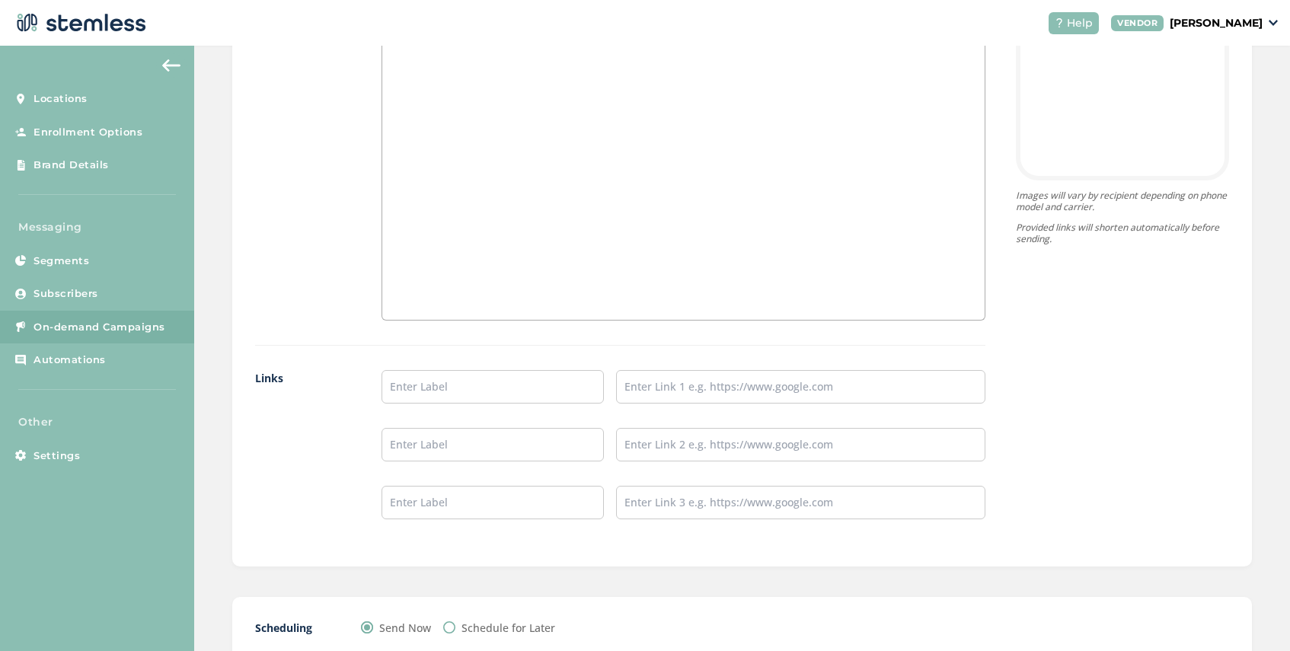
scroll to position [1108, 0]
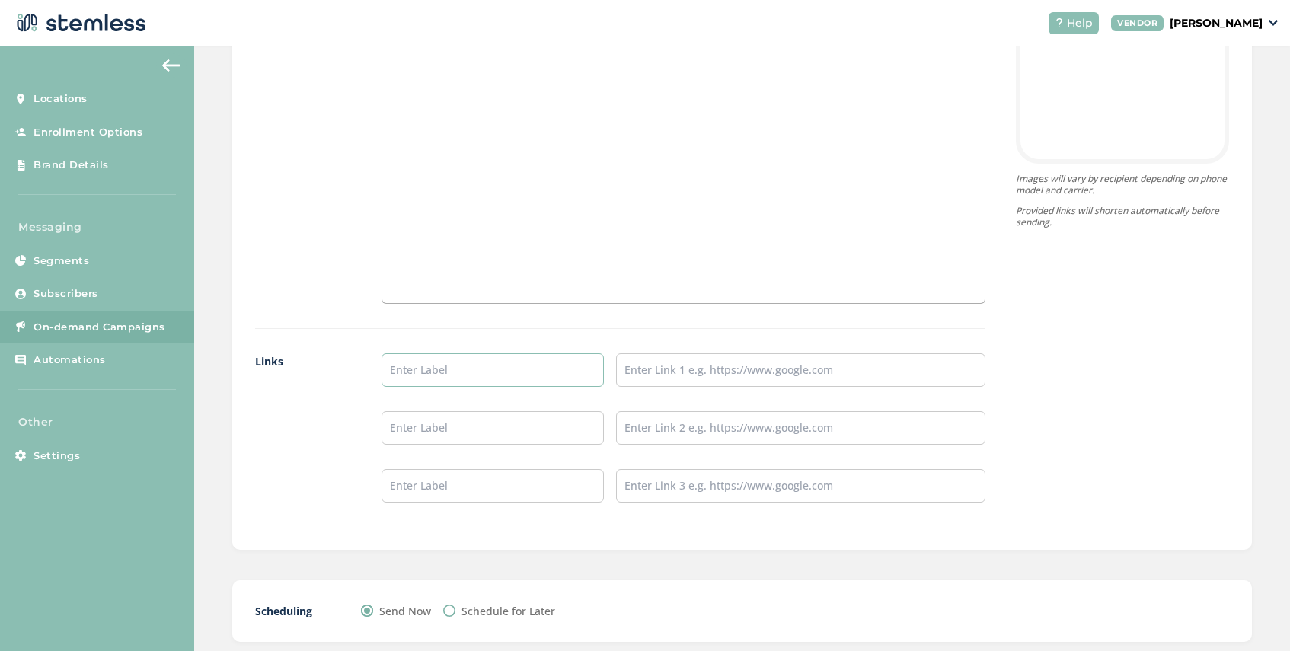
click at [436, 362] on input "text" at bounding box center [492, 369] width 222 height 33
type input "Firecreek Menu"
click at [657, 372] on input "text" at bounding box center [800, 369] width 369 height 33
type input "[URL][DOMAIN_NAME]"
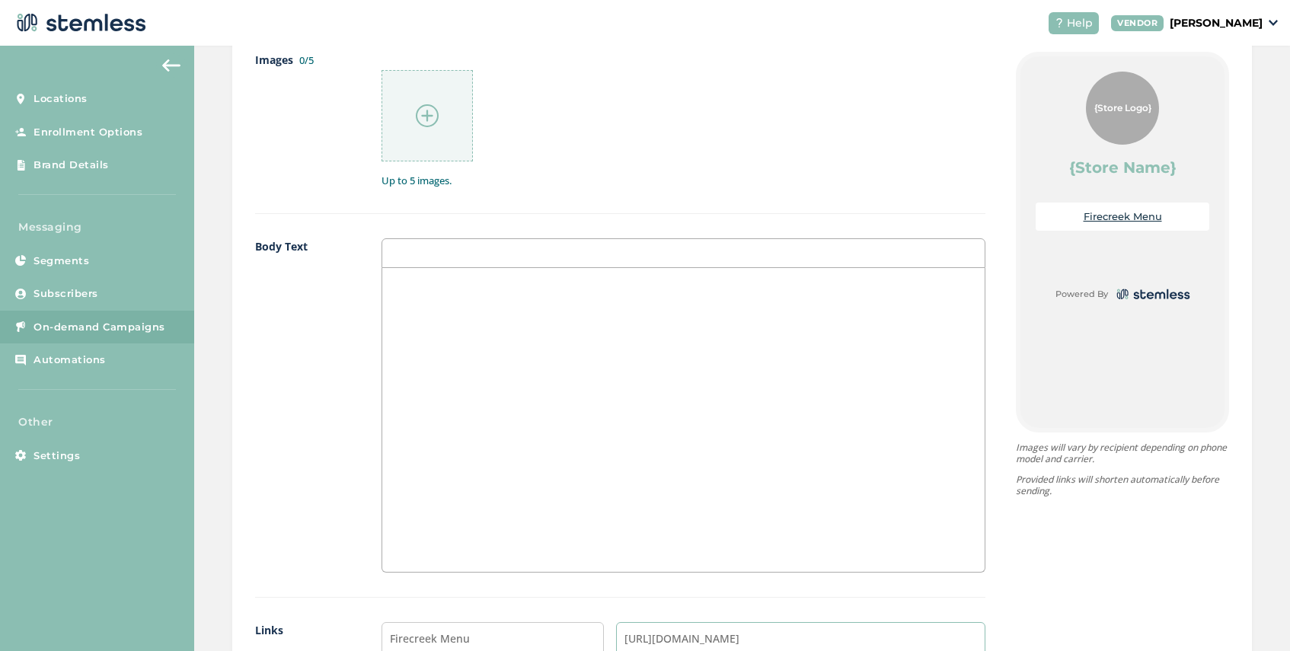
scroll to position [694, 0]
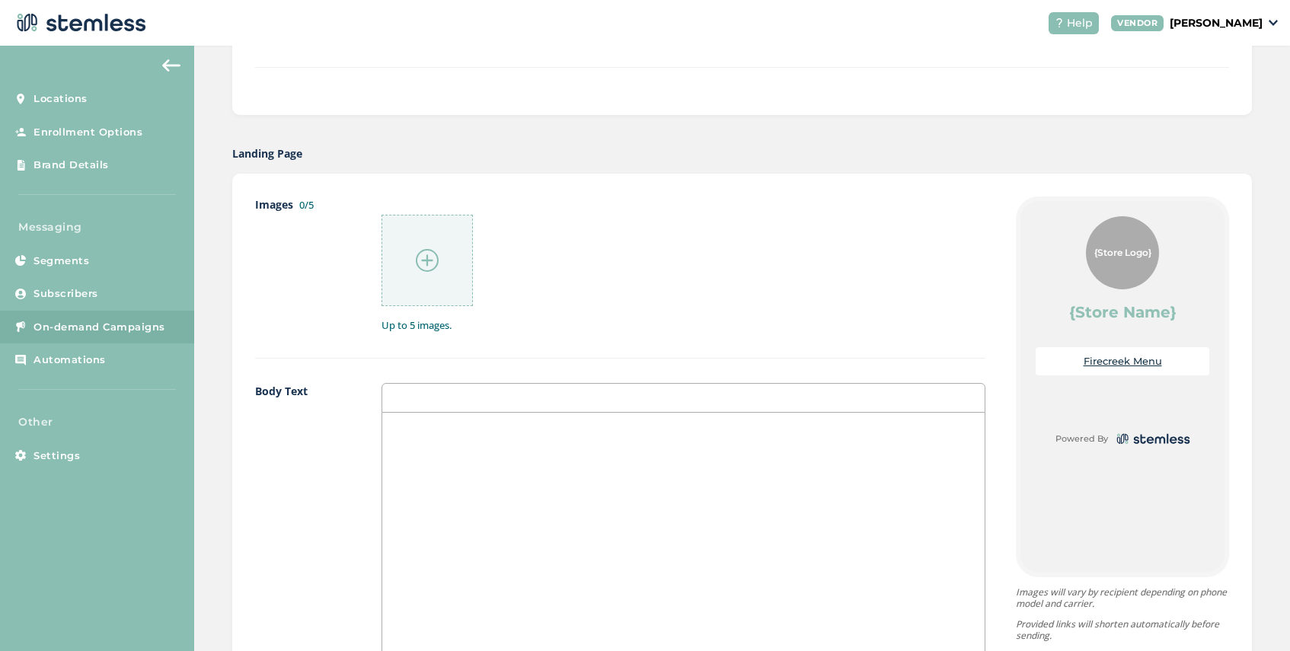
click at [426, 266] on img at bounding box center [427, 260] width 23 height 23
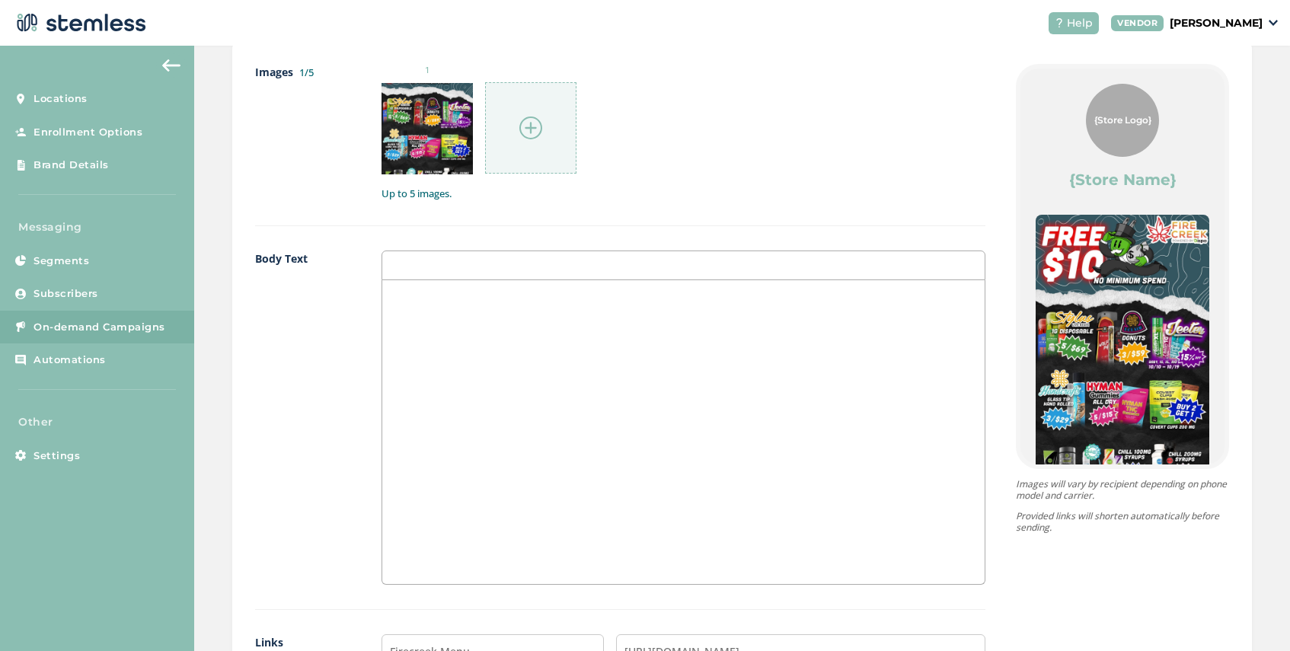
scroll to position [1277, 0]
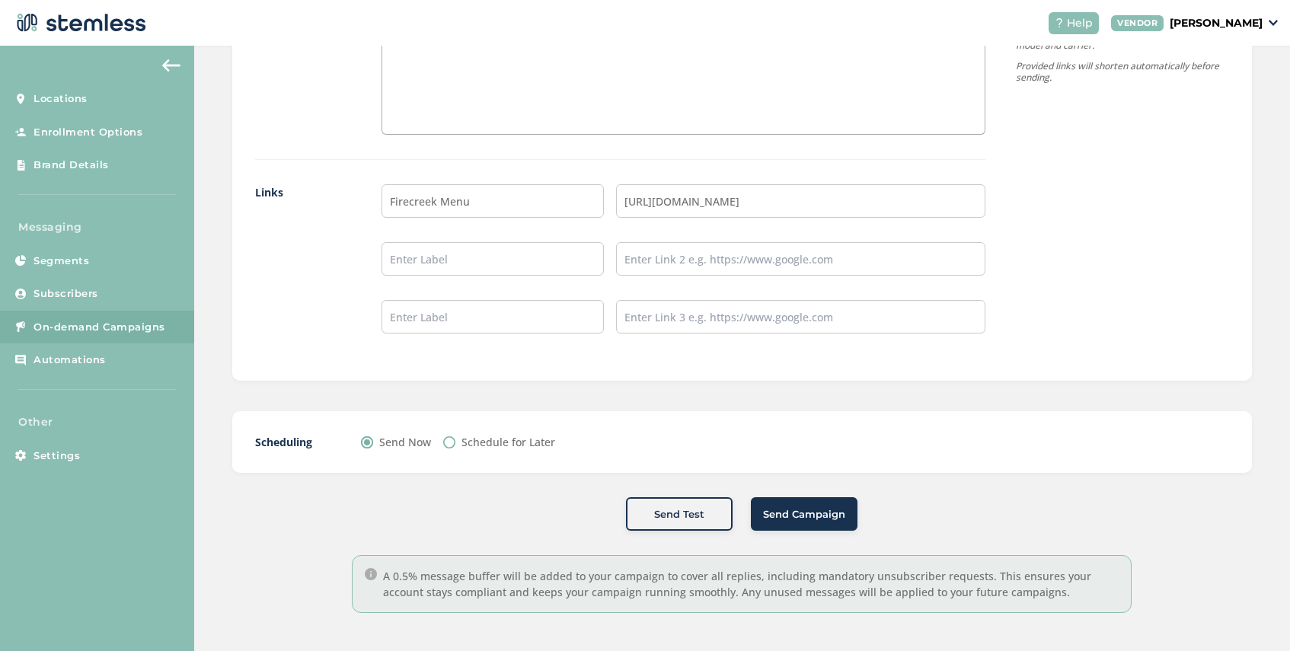
click at [806, 509] on span "Send Campaign" at bounding box center [804, 514] width 82 height 15
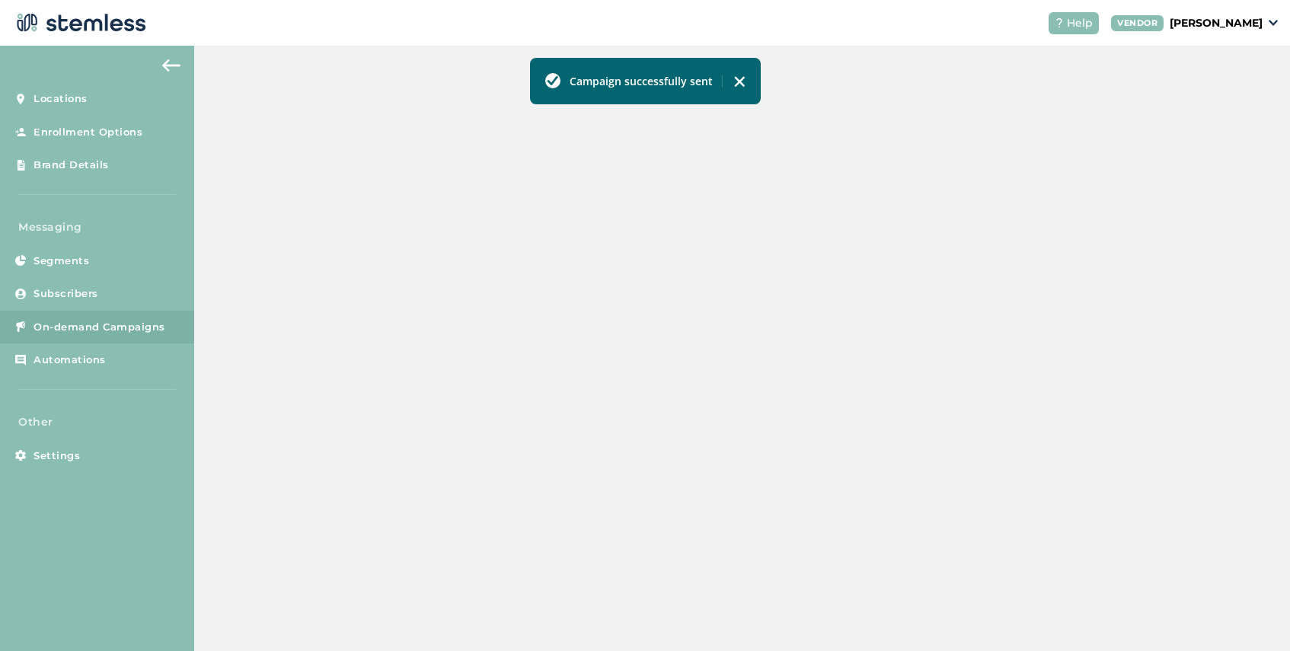
scroll to position [521, 0]
